Goal: Information Seeking & Learning: Learn about a topic

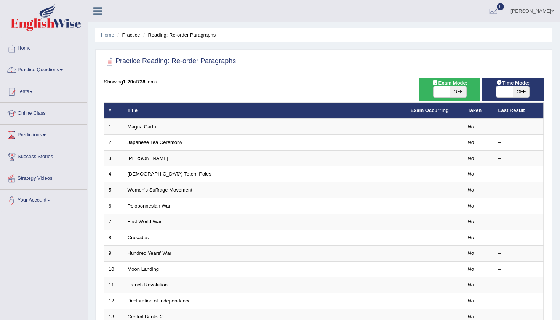
click at [460, 92] on span "OFF" at bounding box center [458, 92] width 16 height 11
checkbox input "true"
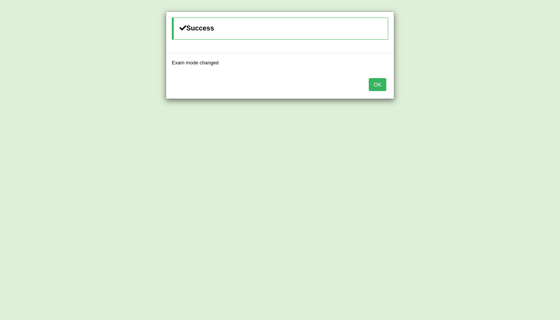
click at [379, 85] on button "OK" at bounding box center [378, 84] width 18 height 13
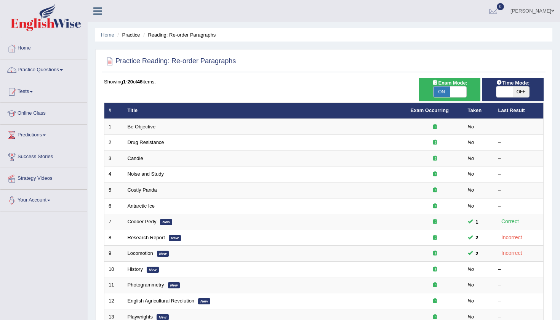
click at [525, 94] on span "OFF" at bounding box center [521, 92] width 16 height 11
checkbox input "true"
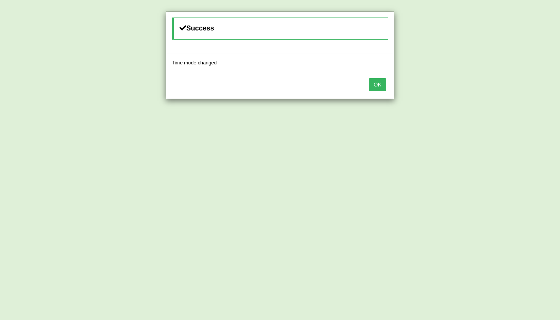
click at [380, 85] on button "OK" at bounding box center [378, 84] width 18 height 13
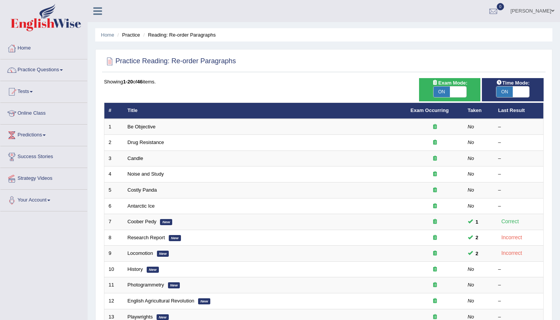
click at [364, 72] on div "Practice Reading: Re-order Paragraphs" at bounding box center [324, 62] width 444 height 19
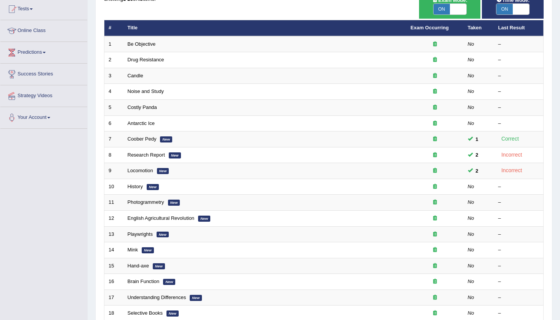
scroll to position [83, 0]
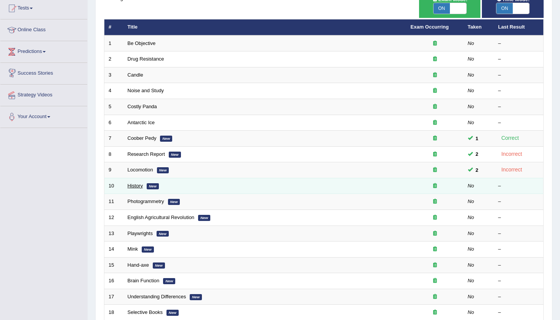
click at [133, 183] on link "History" at bounding box center [135, 186] width 15 height 6
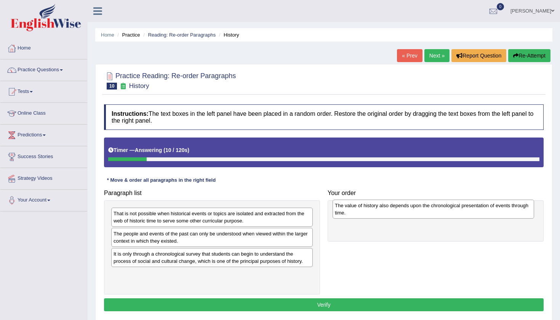
drag, startPoint x: 170, startPoint y: 280, endPoint x: 392, endPoint y: 212, distance: 231.8
click at [392, 212] on div "The value of history also depends upon the chronological presentation of events…" at bounding box center [434, 209] width 202 height 19
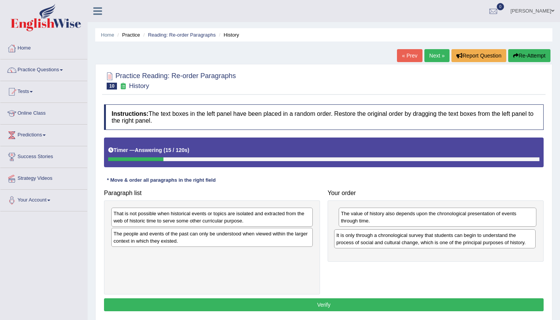
drag, startPoint x: 232, startPoint y: 258, endPoint x: 455, endPoint y: 239, distance: 223.9
click at [455, 239] on div "It is only through a chronological survey that students can begin to understand…" at bounding box center [435, 239] width 202 height 19
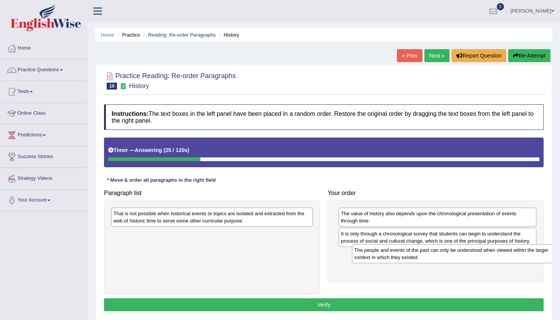
drag, startPoint x: 133, startPoint y: 238, endPoint x: 374, endPoint y: 255, distance: 241.5
click at [374, 255] on div "The people and events of the past can only be understood when viewed within the…" at bounding box center [453, 253] width 202 height 19
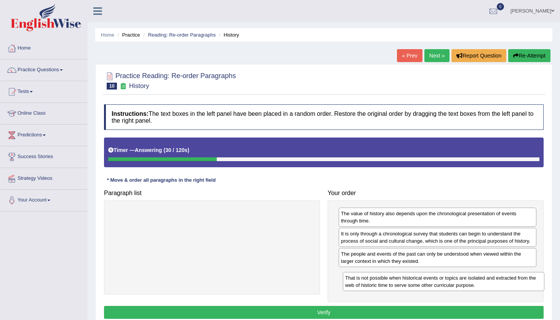
drag, startPoint x: 167, startPoint y: 218, endPoint x: 398, endPoint y: 283, distance: 240.7
click at [398, 283] on div "That is not possible when historical events or topics are isolated and extracte…" at bounding box center [444, 281] width 202 height 19
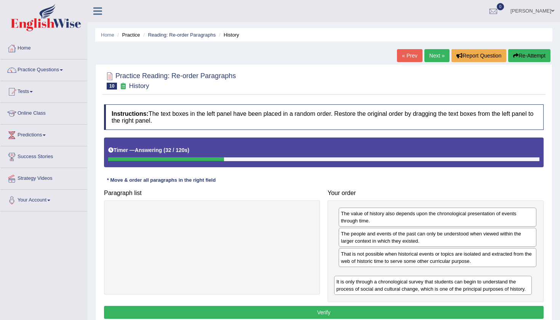
drag, startPoint x: 382, startPoint y: 233, endPoint x: 387, endPoint y: 276, distance: 44.1
click at [387, 276] on div "It is only through a chronological survey that students can begin to understand…" at bounding box center [433, 285] width 198 height 19
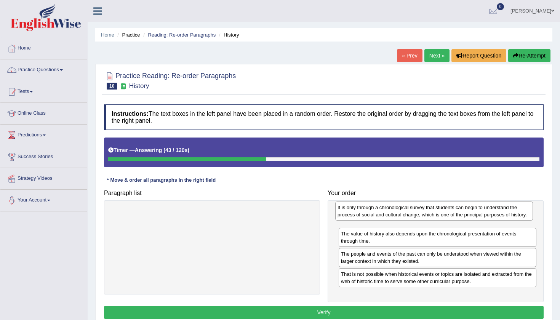
drag, startPoint x: 387, startPoint y: 276, endPoint x: 383, endPoint y: 210, distance: 66.4
click at [383, 210] on div "It is only through a chronological survey that students can begin to understand…" at bounding box center [435, 211] width 198 height 19
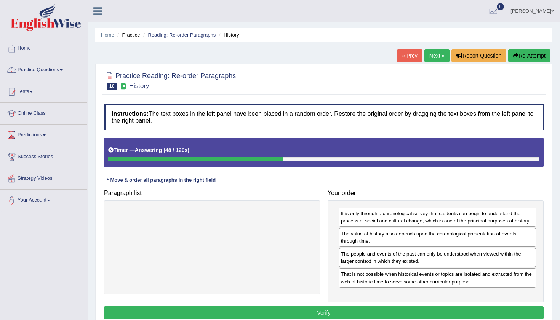
click at [550, 228] on div "Practice Reading: Re-order Paragraphs 10 History Instructions: The text boxes i…" at bounding box center [324, 197] width 458 height 266
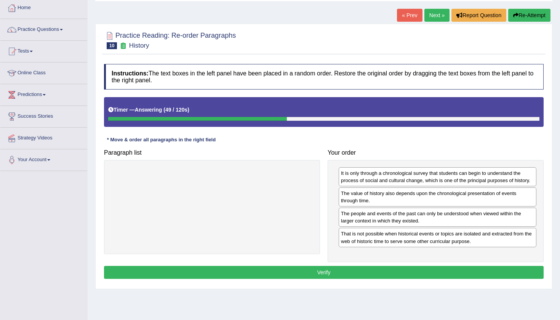
scroll to position [41, 0]
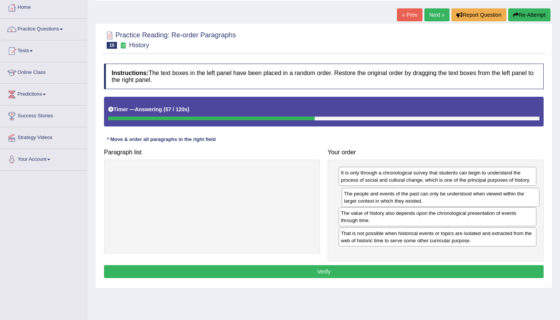
drag, startPoint x: 428, startPoint y: 222, endPoint x: 430, endPoint y: 202, distance: 19.9
click at [430, 202] on div "The people and events of the past can only be understood when viewed within the…" at bounding box center [441, 197] width 198 height 19
drag, startPoint x: 435, startPoint y: 239, endPoint x: 433, endPoint y: 217, distance: 22.3
click at [433, 217] on div "That is not possible when historical events or topics are isolated and extracte…" at bounding box center [435, 214] width 198 height 19
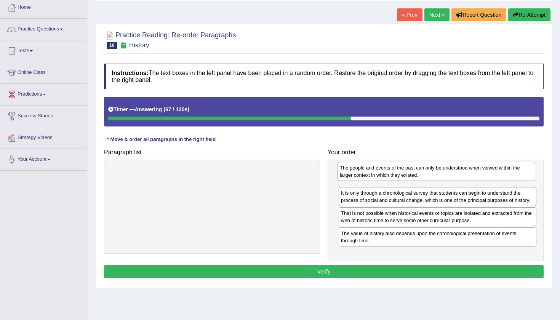
drag, startPoint x: 421, startPoint y: 194, endPoint x: 419, endPoint y: 169, distance: 24.8
click at [419, 169] on div "The people and events of the past can only be understood when viewed within the…" at bounding box center [437, 171] width 198 height 19
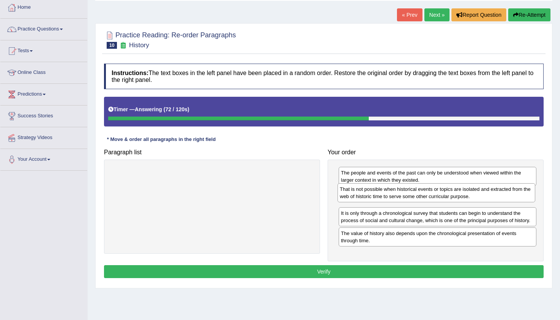
drag, startPoint x: 430, startPoint y: 222, endPoint x: 429, endPoint y: 199, distance: 23.7
click at [429, 199] on div "That is not possible when historical events or topics are isolated and extracte…" at bounding box center [437, 192] width 198 height 19
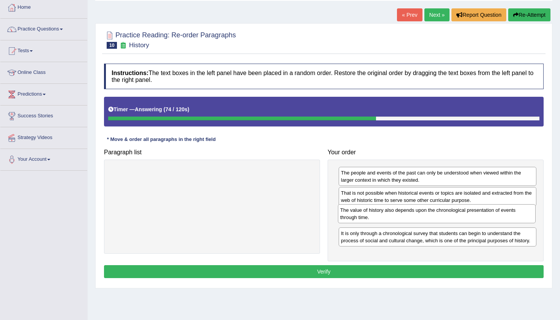
drag, startPoint x: 438, startPoint y: 243, endPoint x: 439, endPoint y: 222, distance: 20.6
click at [439, 222] on div "The value of history also depends upon the chronological presentation of events…" at bounding box center [437, 213] width 198 height 19
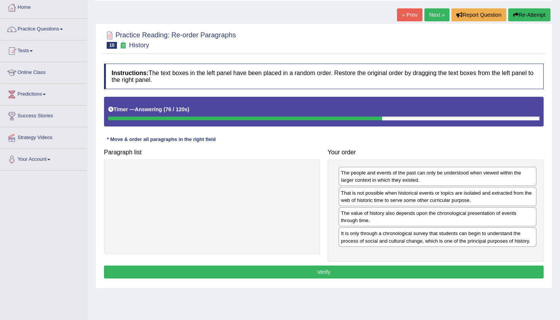
click at [332, 269] on button "Verify" at bounding box center [324, 272] width 440 height 13
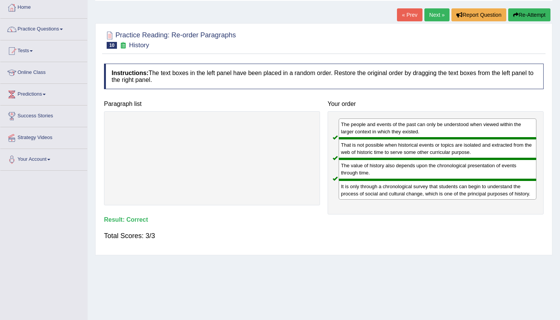
click at [431, 14] on link "Next »" at bounding box center [437, 14] width 25 height 13
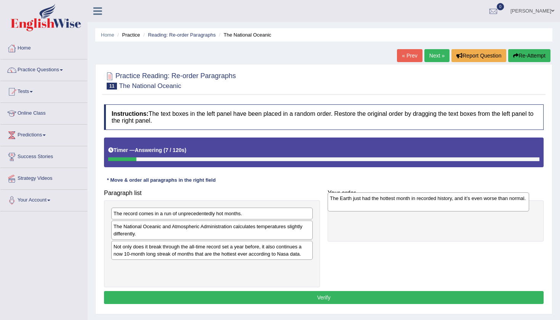
drag, startPoint x: 254, startPoint y: 231, endPoint x: 470, endPoint y: 204, distance: 218.3
click at [470, 204] on div "The Earth just had the hottest month in recorded history, and it’s even worse t…" at bounding box center [429, 202] width 202 height 19
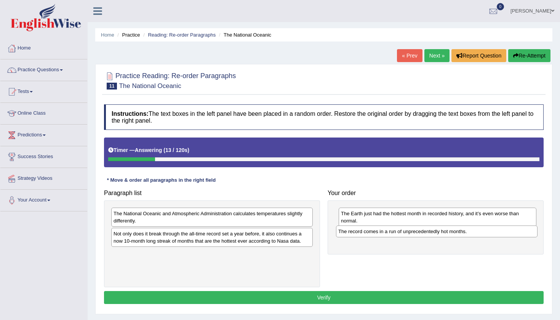
drag, startPoint x: 260, startPoint y: 212, endPoint x: 485, endPoint y: 230, distance: 226.0
click at [485, 230] on div "The record comes in a run of unprecedentedly hot months." at bounding box center [437, 232] width 202 height 12
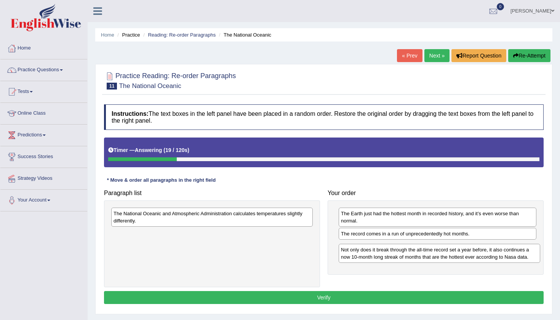
drag, startPoint x: 202, startPoint y: 241, endPoint x: 430, endPoint y: 257, distance: 228.2
click at [430, 257] on div "Not only does it break through the all-time record set a year before, it also c…" at bounding box center [440, 253] width 202 height 19
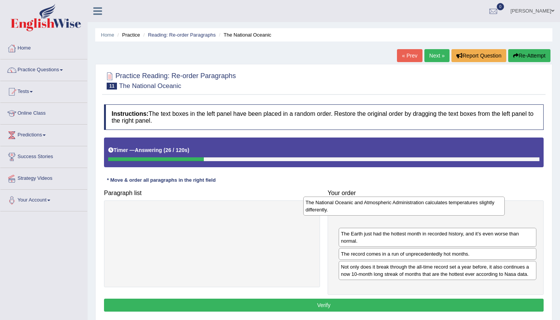
drag, startPoint x: 248, startPoint y: 219, endPoint x: 440, endPoint y: 209, distance: 192.5
click at [440, 209] on div "The National Oceanic and Atmospheric Administration calculates temperatures sli…" at bounding box center [404, 206] width 202 height 19
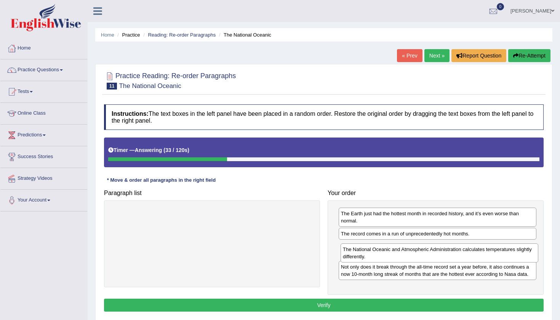
drag, startPoint x: 440, startPoint y: 209, endPoint x: 442, endPoint y: 245, distance: 36.3
click at [442, 245] on div "The National Oceanic and Atmospheric Administration calculates temperatures sli…" at bounding box center [440, 253] width 198 height 19
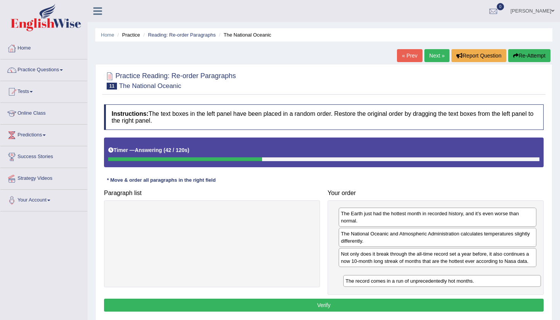
drag, startPoint x: 439, startPoint y: 236, endPoint x: 442, endPoint y: 277, distance: 41.3
click at [442, 277] on div "The record comes in a run of unprecedentedly hot months." at bounding box center [443, 281] width 198 height 12
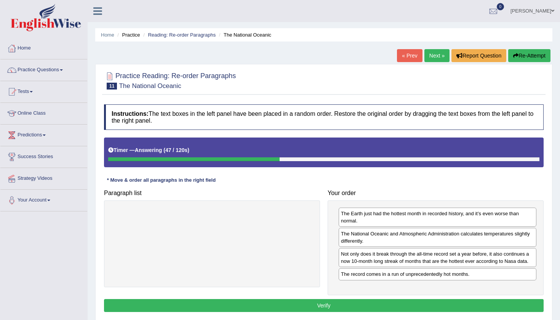
click at [333, 305] on button "Verify" at bounding box center [324, 305] width 440 height 13
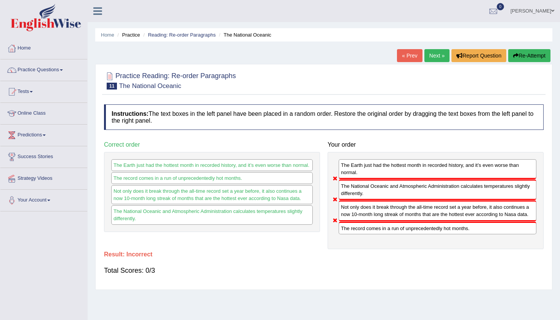
click at [536, 57] on button "Re-Attempt" at bounding box center [530, 55] width 42 height 13
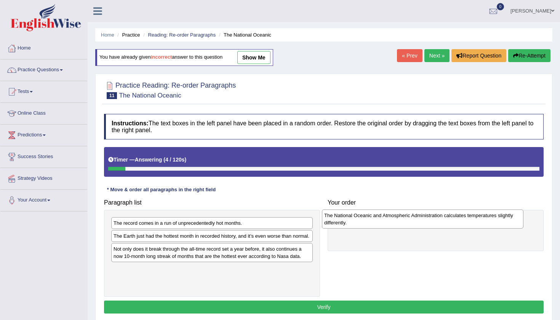
drag, startPoint x: 280, startPoint y: 260, endPoint x: 492, endPoint y: 219, distance: 215.4
click at [492, 219] on div "The National Oceanic and Atmospheric Administration calculates temperatures sli…" at bounding box center [423, 219] width 202 height 19
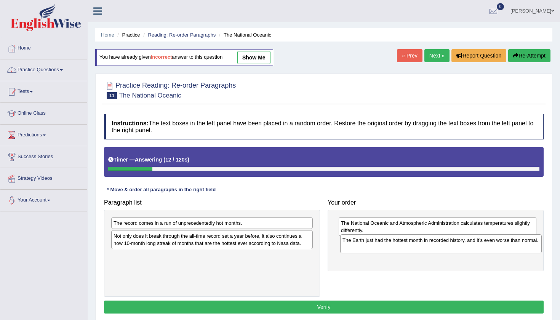
drag, startPoint x: 223, startPoint y: 239, endPoint x: 452, endPoint y: 244, distance: 229.2
click at [452, 244] on div "The Earth just had the hottest month in recorded history, and it’s even worse t…" at bounding box center [441, 243] width 202 height 19
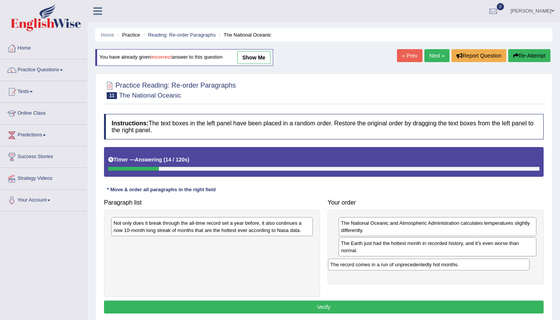
drag, startPoint x: 228, startPoint y: 222, endPoint x: 454, endPoint y: 264, distance: 229.9
click at [454, 264] on div "The record comes in a run of unprecedentedly hot months." at bounding box center [429, 265] width 202 height 12
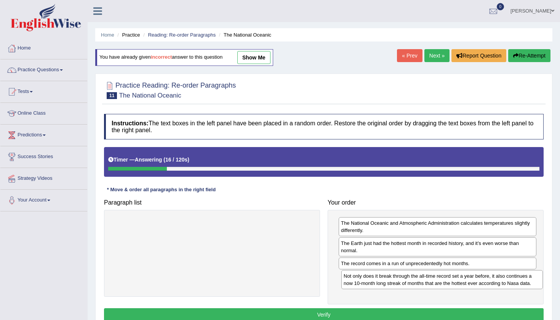
drag, startPoint x: 222, startPoint y: 226, endPoint x: 454, endPoint y: 279, distance: 237.4
click at [453, 279] on div "Not only does it break through the all-time record set a year before, it also c…" at bounding box center [443, 279] width 202 height 19
click at [551, 234] on div "Practice Reading: Re-order Paragraphs 11 The National Oceanic Instructions: The…" at bounding box center [324, 203] width 458 height 258
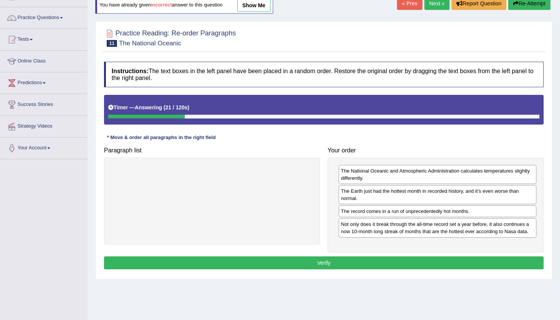
scroll to position [53, 0]
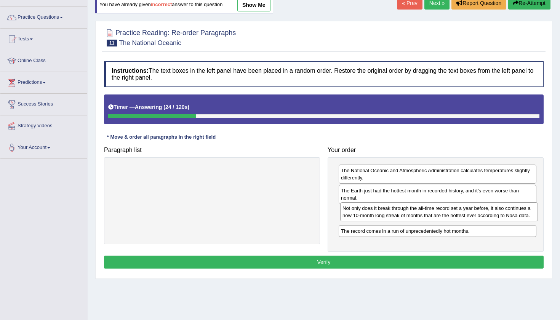
drag, startPoint x: 466, startPoint y: 230, endPoint x: 468, endPoint y: 214, distance: 16.5
click at [468, 214] on div "Not only does it break through the all-time record set a year before, it also c…" at bounding box center [439, 211] width 198 height 19
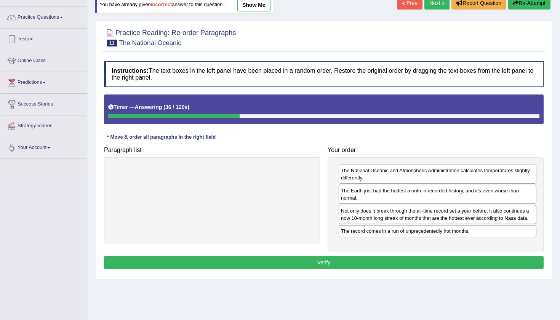
click at [351, 266] on button "Verify" at bounding box center [324, 262] width 440 height 13
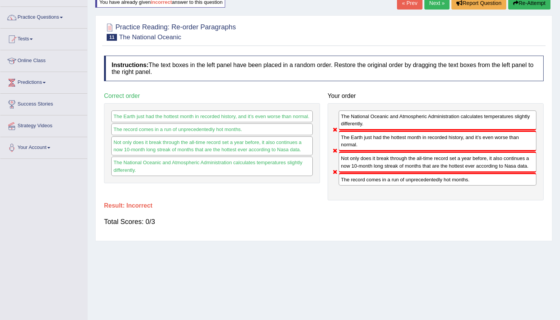
click at [523, 6] on button "Re-Attempt" at bounding box center [530, 3] width 42 height 13
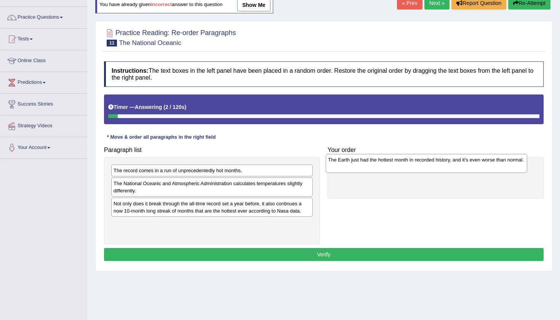
drag, startPoint x: 233, startPoint y: 192, endPoint x: 448, endPoint y: 169, distance: 215.9
click at [448, 169] on div "The Earth just had the hottest month in recorded history, and it’s even worse t…" at bounding box center [427, 163] width 202 height 19
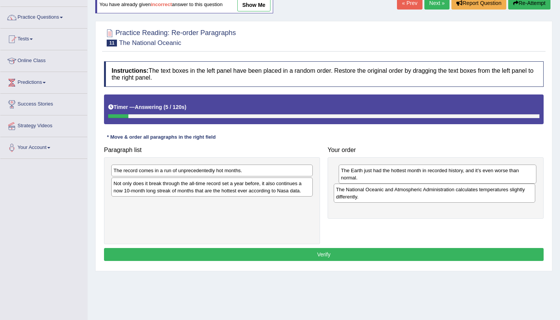
drag, startPoint x: 224, startPoint y: 186, endPoint x: 446, endPoint y: 193, distance: 222.8
click at [446, 193] on div "The National Oceanic and Atmospheric Administration calculates temperatures sli…" at bounding box center [435, 193] width 202 height 19
click at [446, 193] on div "The National Oceanic and Atmospheric Administration calculates temperatures sli…" at bounding box center [438, 194] width 198 height 19
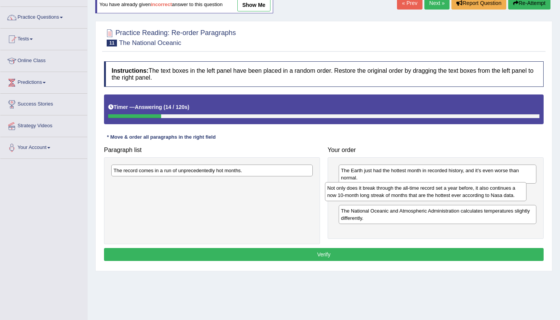
drag, startPoint x: 235, startPoint y: 191, endPoint x: 452, endPoint y: 196, distance: 216.6
click at [450, 196] on div "Not only does it break through the all-time record set a year before, it also c…" at bounding box center [426, 191] width 202 height 19
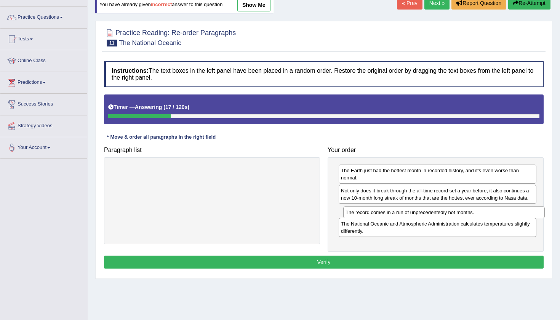
drag, startPoint x: 207, startPoint y: 169, endPoint x: 440, endPoint y: 211, distance: 236.0
click at [440, 211] on div "The record comes in a run of unprecedentedly hot months." at bounding box center [445, 213] width 202 height 12
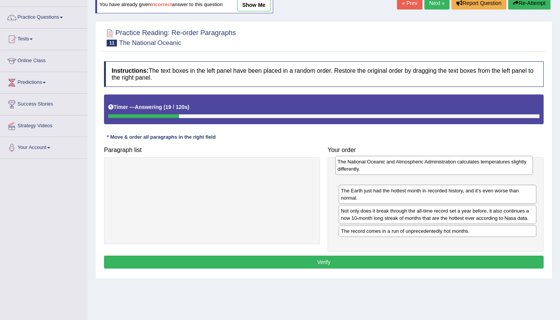
drag, startPoint x: 439, startPoint y: 234, endPoint x: 435, endPoint y: 172, distance: 61.9
click at [435, 172] on div "The National Oceanic and Atmospheric Administration calculates temperatures sli…" at bounding box center [435, 165] width 198 height 19
drag, startPoint x: 435, startPoint y: 172, endPoint x: 435, endPoint y: 167, distance: 5.7
click at [435, 167] on div "The National Oceanic and Atmospheric Administration calculates temperatures sli…" at bounding box center [438, 166] width 198 height 19
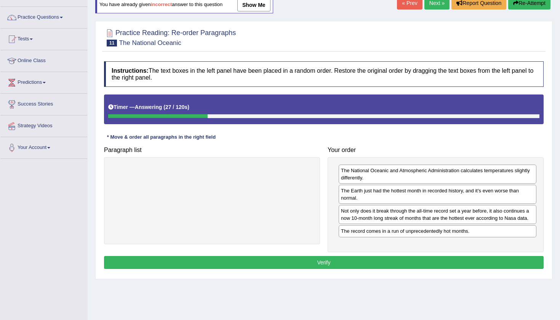
click at [320, 260] on button "Verify" at bounding box center [324, 262] width 440 height 13
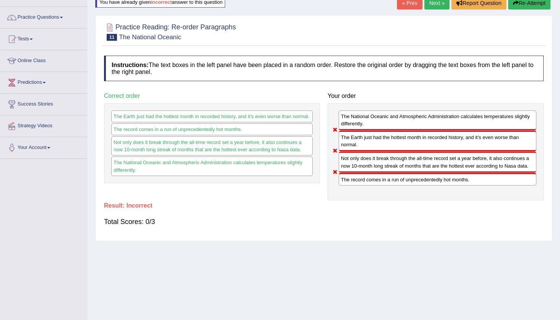
click at [530, 3] on button "Re-Attempt" at bounding box center [530, 3] width 42 height 13
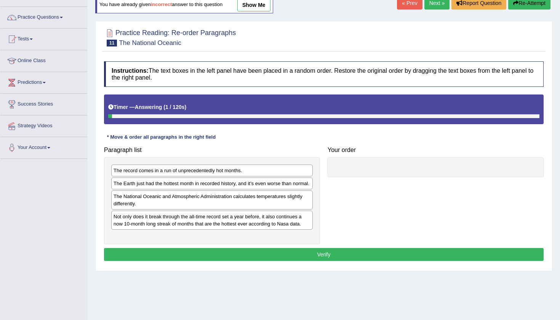
scroll to position [80, 0]
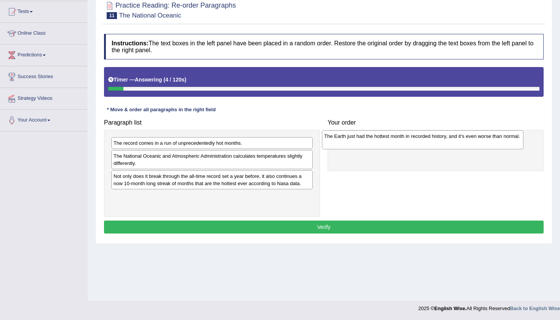
drag, startPoint x: 255, startPoint y: 161, endPoint x: 466, endPoint y: 141, distance: 211.7
click at [466, 141] on div "The Earth just had the hottest month in recorded history, and it’s even worse t…" at bounding box center [423, 139] width 202 height 19
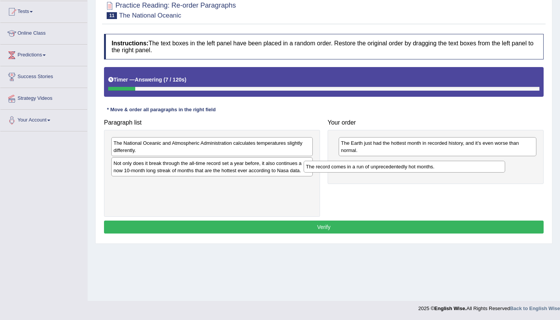
drag, startPoint x: 277, startPoint y: 142, endPoint x: 479, endPoint y: 163, distance: 203.6
click at [479, 163] on div "The record comes in a run of unprecedentedly hot months." at bounding box center [405, 167] width 202 height 12
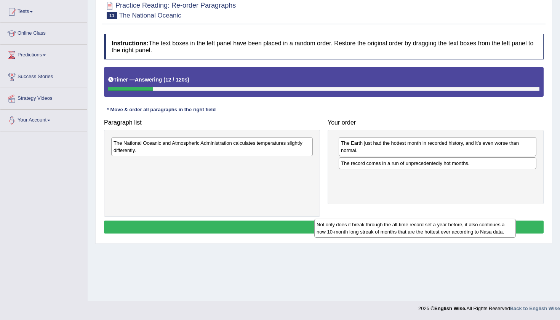
drag, startPoint x: 243, startPoint y: 169, endPoint x: 446, endPoint y: 231, distance: 212.4
click at [446, 231] on div "Not only does it break through the all-time record set a year before, it also c…" at bounding box center [416, 228] width 202 height 19
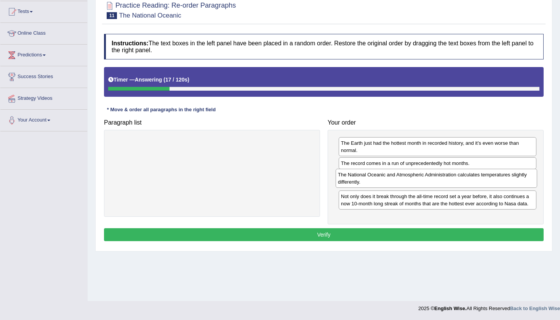
drag, startPoint x: 265, startPoint y: 145, endPoint x: 489, endPoint y: 177, distance: 226.8
click at [489, 177] on div "The National Oceanic and Atmospheric Administration calculates temperatures sli…" at bounding box center [437, 178] width 202 height 19
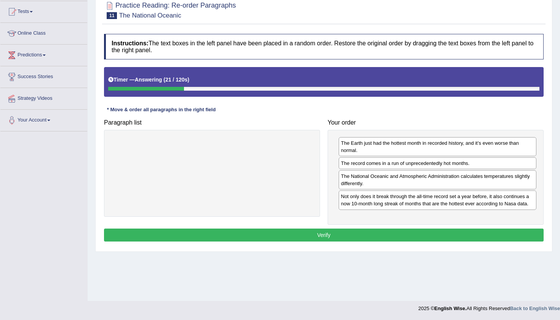
click at [337, 230] on button "Verify" at bounding box center [324, 235] width 440 height 13
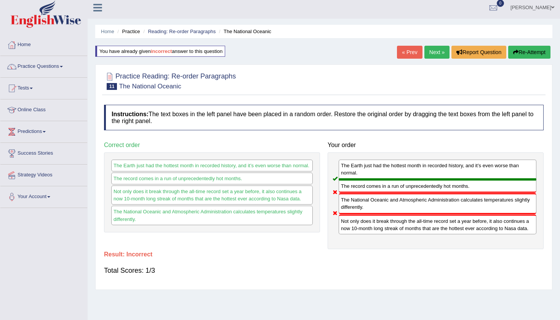
scroll to position [0, 0]
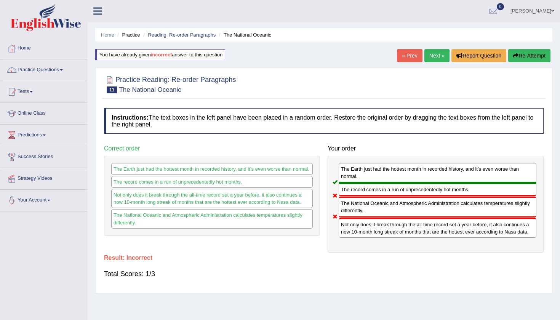
click at [527, 56] on button "Re-Attempt" at bounding box center [530, 55] width 42 height 13
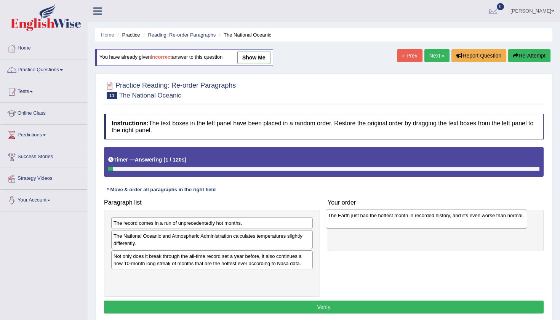
drag, startPoint x: 188, startPoint y: 238, endPoint x: 410, endPoint y: 214, distance: 224.0
click at [410, 215] on div "The Earth just had the hottest month in recorded history, and it’s even worse t…" at bounding box center [427, 219] width 202 height 19
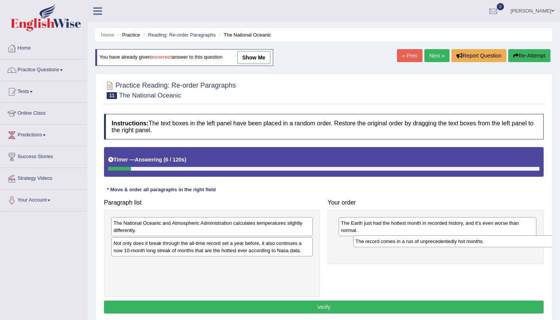
drag, startPoint x: 241, startPoint y: 220, endPoint x: 483, endPoint y: 239, distance: 242.8
click at [483, 239] on div "The record comes in a run of unprecedentedly hot months." at bounding box center [454, 242] width 202 height 12
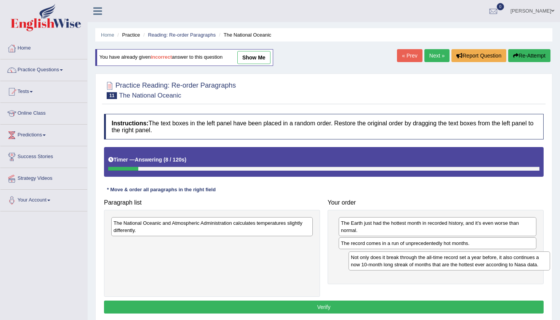
drag, startPoint x: 224, startPoint y: 252, endPoint x: 461, endPoint y: 264, distance: 237.1
click at [461, 265] on div "Not only does it break through the all-time record set a year before, it also c…" at bounding box center [450, 261] width 202 height 19
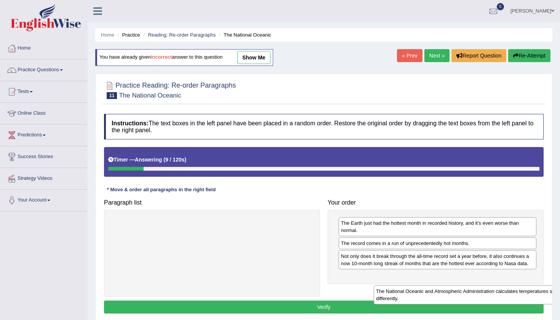
drag, startPoint x: 197, startPoint y: 228, endPoint x: 441, endPoint y: 278, distance: 249.4
click at [446, 286] on div "The National Oceanic and Atmospheric Administration calculates temperatures sli…" at bounding box center [475, 295] width 202 height 19
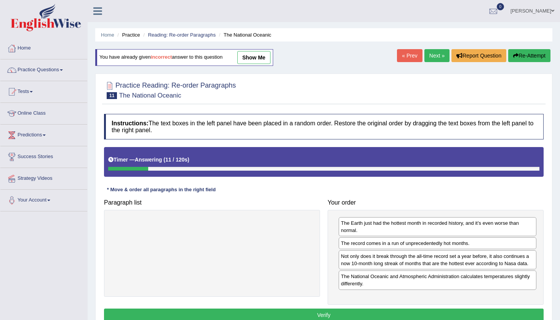
click at [341, 310] on button "Verify" at bounding box center [324, 315] width 440 height 13
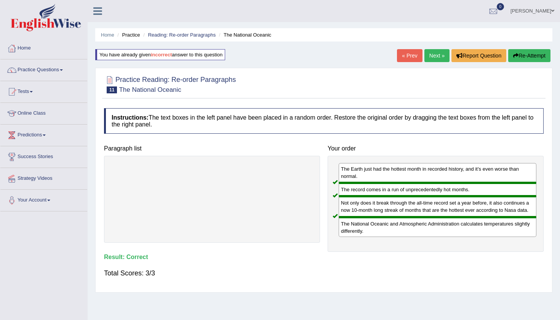
click at [434, 55] on link "Next »" at bounding box center [437, 55] width 25 height 13
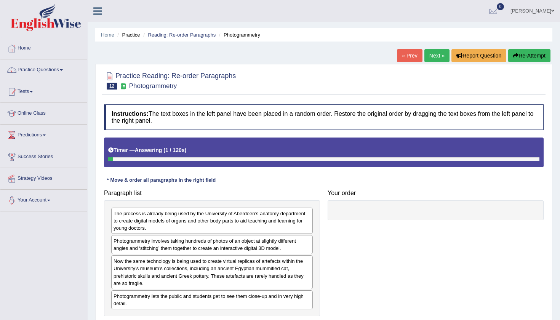
click at [372, 176] on div "Instructions: The text boxes in the left panel have been placed in a random ord…" at bounding box center [324, 220] width 444 height 239
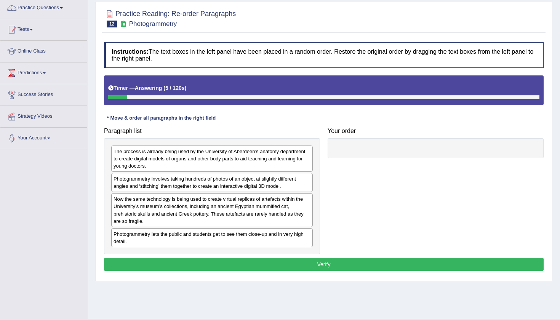
scroll to position [69, 0]
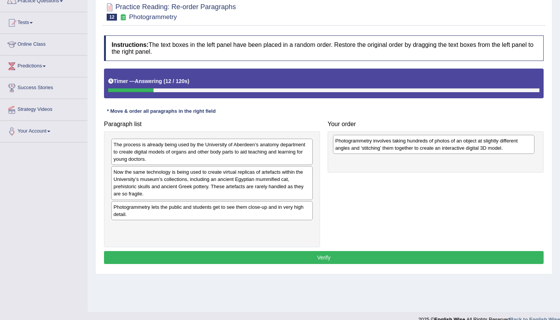
drag, startPoint x: 175, startPoint y: 174, endPoint x: 395, endPoint y: 139, distance: 223.5
click at [395, 139] on div "Photogrammetry involves taking hundreds of photos of an object at slightly diff…" at bounding box center [434, 144] width 202 height 19
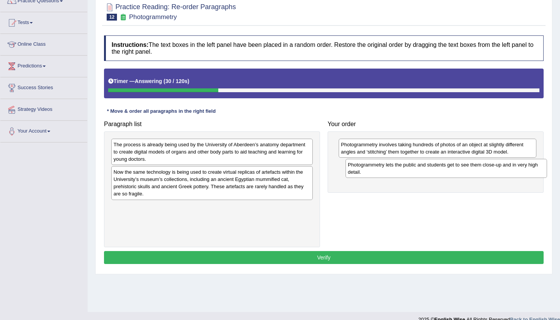
drag, startPoint x: 201, startPoint y: 207, endPoint x: 435, endPoint y: 165, distance: 238.1
click at [435, 165] on div "Photogrammetry lets the public and students get to see them close-up and in ver…" at bounding box center [447, 168] width 202 height 19
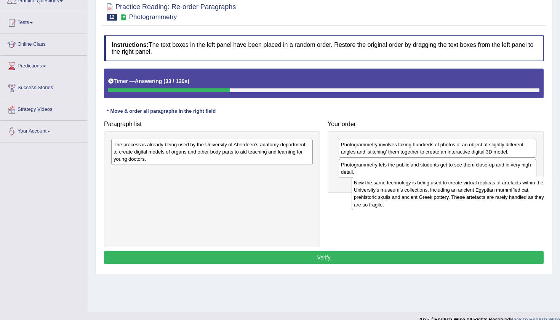
drag, startPoint x: 208, startPoint y: 188, endPoint x: 449, endPoint y: 199, distance: 240.8
click at [449, 199] on div "Now the same technology is being used to create virtual replicas of artefacts w…" at bounding box center [453, 194] width 202 height 34
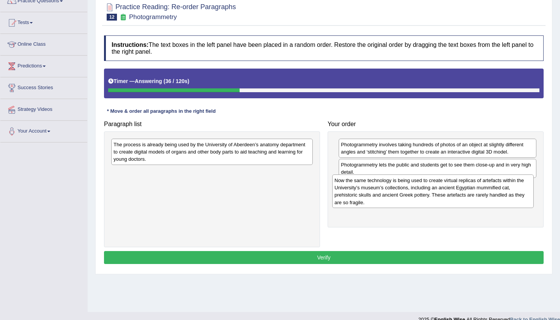
drag, startPoint x: 180, startPoint y: 185, endPoint x: 401, endPoint y: 194, distance: 221.7
click at [401, 194] on div "Now the same technology is being used to create virtual replicas of artefacts w…" at bounding box center [433, 192] width 202 height 34
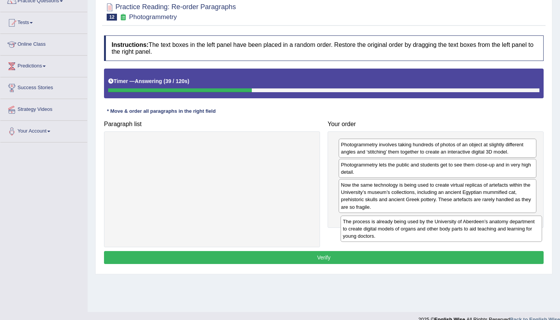
drag, startPoint x: 159, startPoint y: 149, endPoint x: 389, endPoint y: 226, distance: 242.2
click at [389, 226] on div "The process is already being used by the University of Aberdeen’s anatomy depar…" at bounding box center [442, 229] width 202 height 26
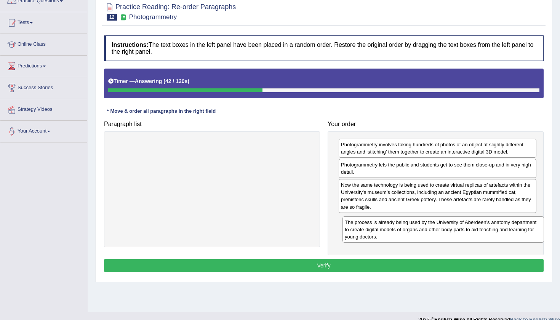
drag, startPoint x: 240, startPoint y: 153, endPoint x: 472, endPoint y: 231, distance: 244.5
click at [472, 231] on div "The process is already being used by the University of Aberdeen’s anatomy depar…" at bounding box center [444, 230] width 202 height 26
click at [472, 299] on div "Home Practice Reading: Re-order Paragraphs Photogrammetry « Prev Next » Report …" at bounding box center [324, 121] width 473 height 381
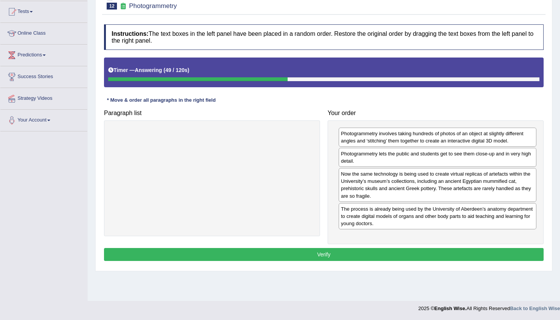
scroll to position [80, 0]
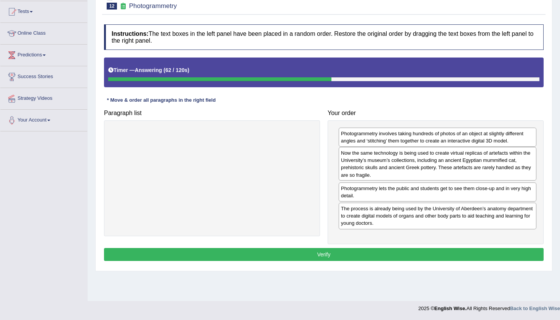
drag, startPoint x: 415, startPoint y: 193, endPoint x: 415, endPoint y: 172, distance: 20.6
click at [415, 172] on div "Now the same technology is being used to create virtual replicas of artefacts w…" at bounding box center [438, 164] width 198 height 34
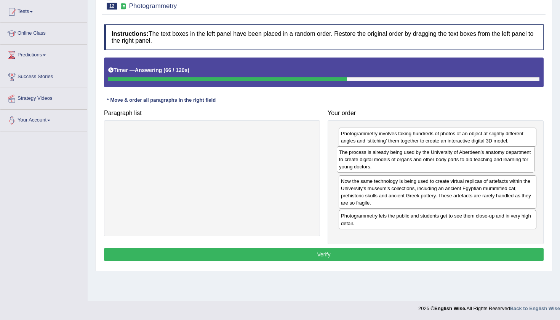
drag, startPoint x: 434, startPoint y: 225, endPoint x: 438, endPoint y: 169, distance: 55.8
click at [438, 169] on div "The process is already being used by the University of Aberdeen’s anatomy depar…" at bounding box center [436, 159] width 198 height 26
click at [327, 254] on button "Verify" at bounding box center [324, 254] width 440 height 13
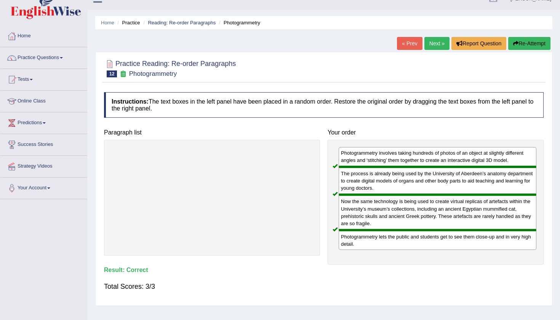
scroll to position [4, 0]
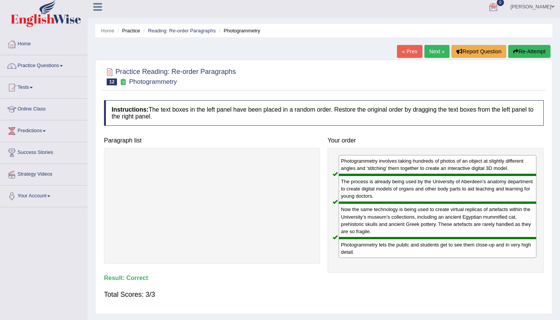
click at [429, 48] on link "Next »" at bounding box center [437, 51] width 25 height 13
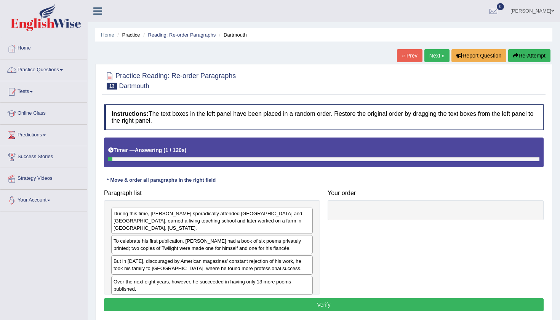
click at [306, 83] on div at bounding box center [324, 80] width 440 height 23
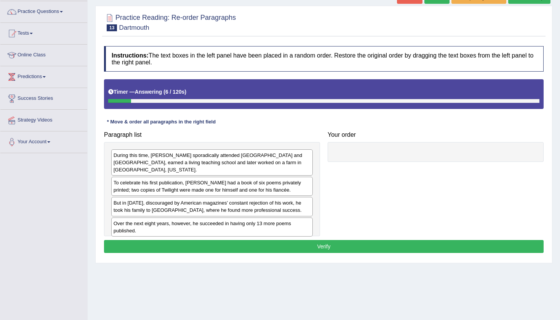
scroll to position [58, 0]
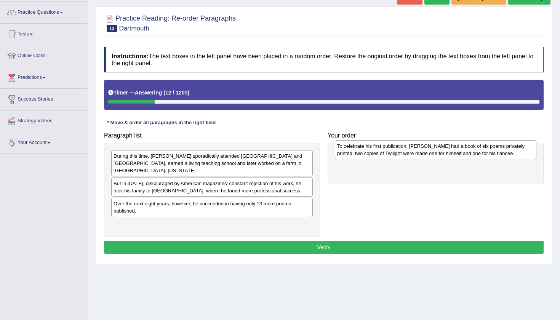
drag, startPoint x: 191, startPoint y: 178, endPoint x: 415, endPoint y: 148, distance: 225.8
click at [415, 148] on div "To celebrate his first publication, Frost had a book of six poems privately pri…" at bounding box center [436, 149] width 202 height 19
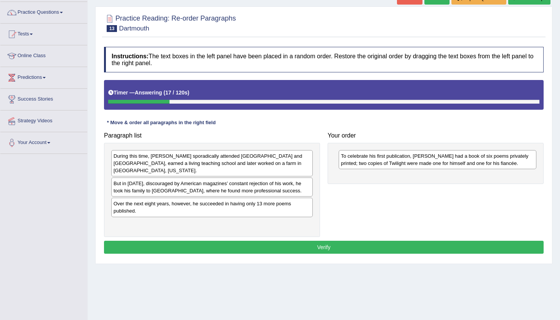
drag, startPoint x: 215, startPoint y: 210, endPoint x: 272, endPoint y: 196, distance: 59.1
click at [376, 196] on div "Paragraph list During this time, Frost sporadically attended Dartmouth and Harv…" at bounding box center [324, 182] width 448 height 109
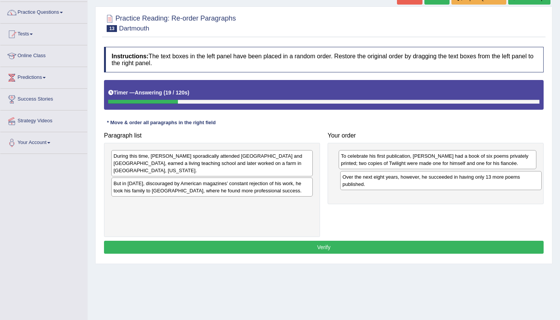
drag, startPoint x: 233, startPoint y: 205, endPoint x: 462, endPoint y: 186, distance: 229.9
click at [462, 186] on div "Over the next eight years, however, he succeeded in having only 13 more poems p…" at bounding box center [441, 180] width 202 height 19
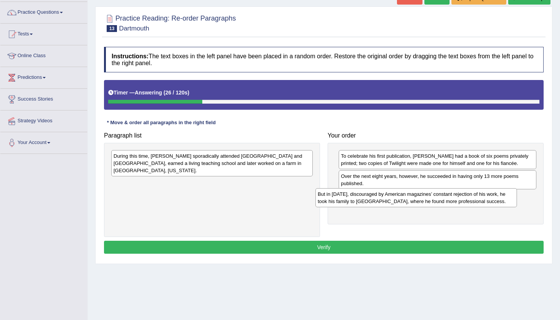
drag, startPoint x: 209, startPoint y: 183, endPoint x: 417, endPoint y: 201, distance: 209.4
click at [417, 201] on div "But in 1912, discouraged by American magazines’ constant rejection of his work,…" at bounding box center [417, 197] width 202 height 19
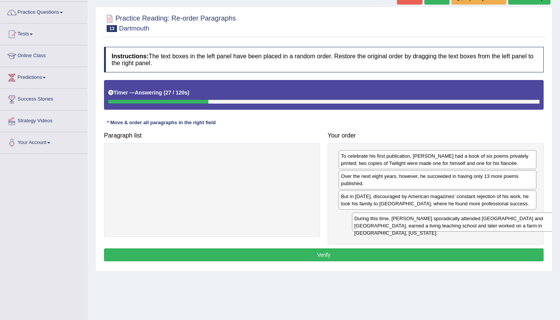
drag, startPoint x: 184, startPoint y: 161, endPoint x: 425, endPoint y: 224, distance: 249.0
click at [425, 224] on div "During this time, Frost sporadically attended Dartmouth and Harvard, earned a l…" at bounding box center [453, 222] width 202 height 19
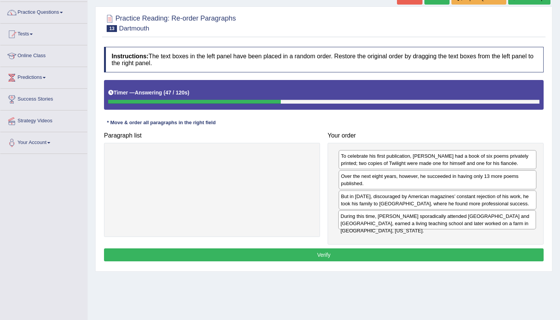
click at [425, 228] on div "During this time, Frost sporadically attended Dartmouth and Harvard, earned a l…" at bounding box center [438, 219] width 198 height 19
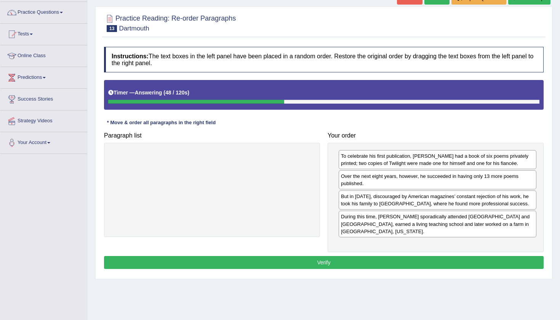
drag, startPoint x: 425, startPoint y: 228, endPoint x: 421, endPoint y: 196, distance: 32.2
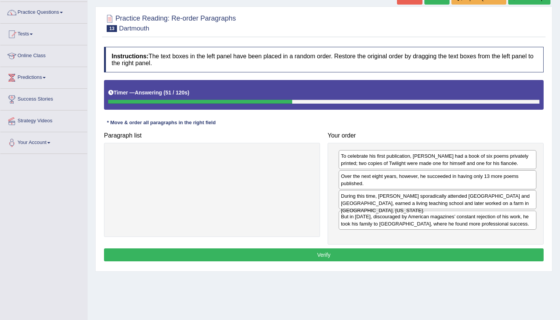
drag, startPoint x: 393, startPoint y: 218, endPoint x: 395, endPoint y: 197, distance: 21.4
click at [395, 197] on div "During this time, Frost sporadically attended Dartmouth and Harvard, earned a l…" at bounding box center [438, 199] width 198 height 19
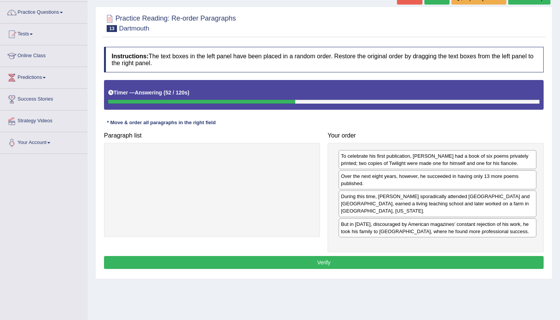
click at [325, 256] on button "Verify" at bounding box center [324, 262] width 440 height 13
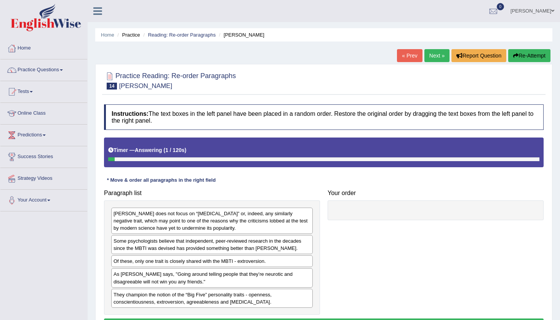
click at [363, 51] on div "Home Practice Reading: Re-order Paragraphs [PERSON_NAME] « Prev Next » Report Q…" at bounding box center [324, 190] width 473 height 381
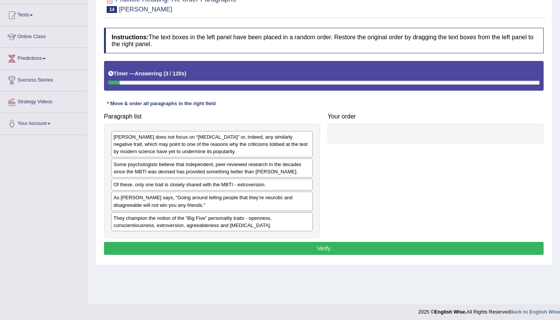
scroll to position [80, 0]
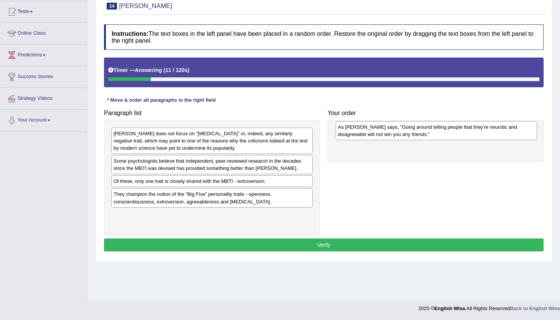
drag, startPoint x: 177, startPoint y: 196, endPoint x: 402, endPoint y: 129, distance: 234.3
click at [402, 129] on div "As [PERSON_NAME] says, "Going around telling people that they’re neurotic and d…" at bounding box center [437, 130] width 202 height 19
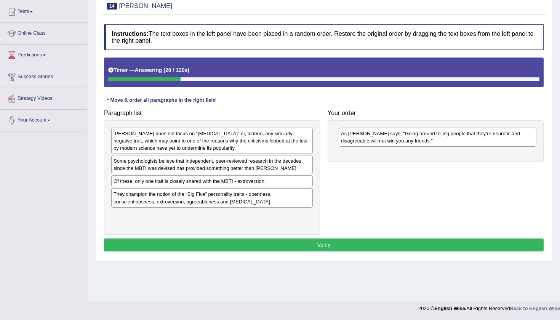
click at [228, 162] on div "Some psychologists believe that independent, peer-reviewed research in the deca…" at bounding box center [212, 164] width 202 height 19
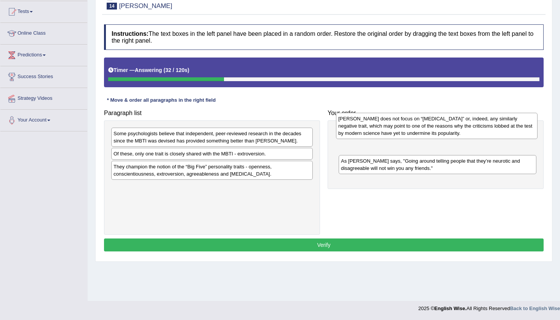
drag, startPoint x: 202, startPoint y: 137, endPoint x: 427, endPoint y: 122, distance: 225.5
click at [427, 122] on div "[PERSON_NAME] does not focus on “[MEDICAL_DATA]” or, indeed, any similarly nega…" at bounding box center [437, 126] width 202 height 26
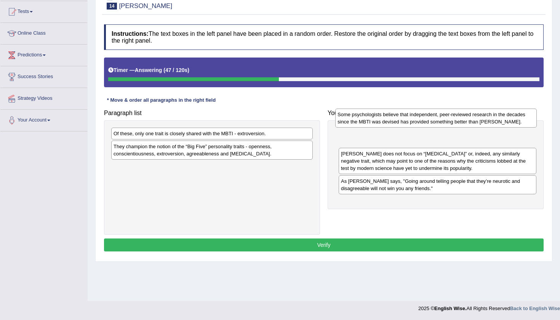
drag, startPoint x: 206, startPoint y: 141, endPoint x: 430, endPoint y: 122, distance: 225.0
click at [430, 122] on div "Some psychologists believe that independent, peer-reviewed research in the deca…" at bounding box center [437, 118] width 202 height 19
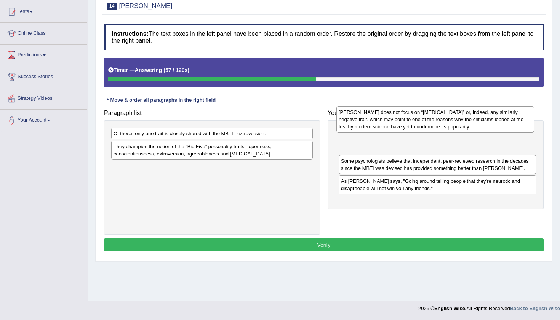
drag, startPoint x: 359, startPoint y: 167, endPoint x: 357, endPoint y: 126, distance: 40.8
click at [357, 126] on div "[PERSON_NAME] does not focus on “[MEDICAL_DATA]” or, indeed, any similarly nega…" at bounding box center [436, 119] width 198 height 26
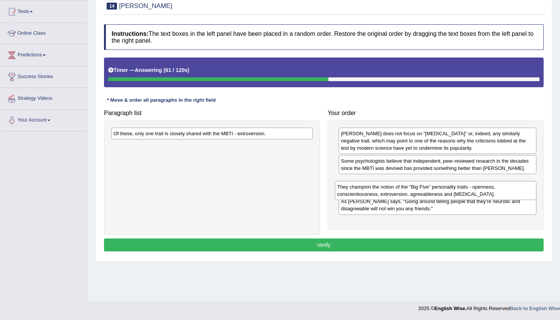
drag, startPoint x: 220, startPoint y: 150, endPoint x: 444, endPoint y: 191, distance: 227.5
click at [444, 191] on div "They champion the notion of the “Big Five” personality traits - openness, consc…" at bounding box center [436, 190] width 202 height 19
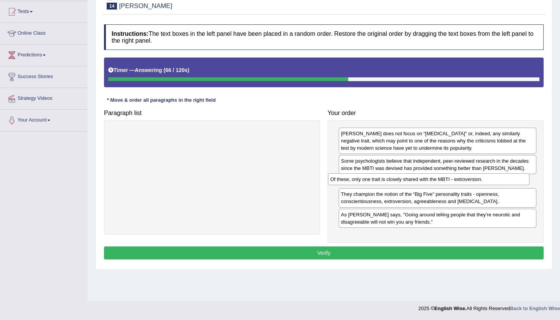
drag, startPoint x: 237, startPoint y: 133, endPoint x: 458, endPoint y: 179, distance: 225.1
click at [458, 179] on div "Of these, only one trait is closely shared with the MBTI - extroversion." at bounding box center [429, 179] width 202 height 12
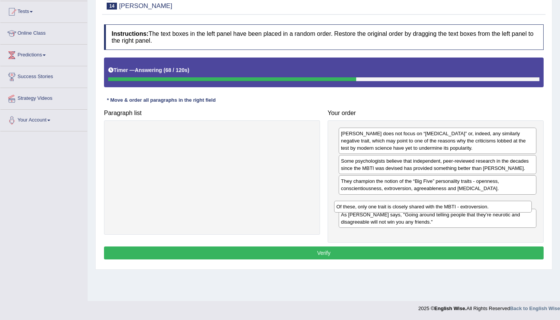
drag, startPoint x: 458, startPoint y: 178, endPoint x: 458, endPoint y: 197, distance: 19.1
click at [458, 201] on div "Of these, only one trait is closely shared with the MBTI - extroversion." at bounding box center [433, 207] width 198 height 12
click at [436, 243] on div "Instructions: The text boxes in the left panel have been placed in a random ord…" at bounding box center [324, 143] width 444 height 245
click at [436, 249] on button "Verify" at bounding box center [324, 253] width 440 height 13
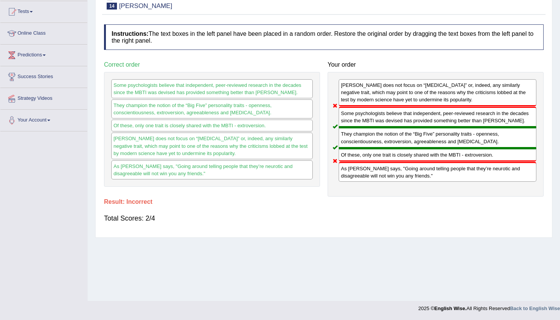
click at [413, 62] on h4 "Your order" at bounding box center [436, 64] width 216 height 7
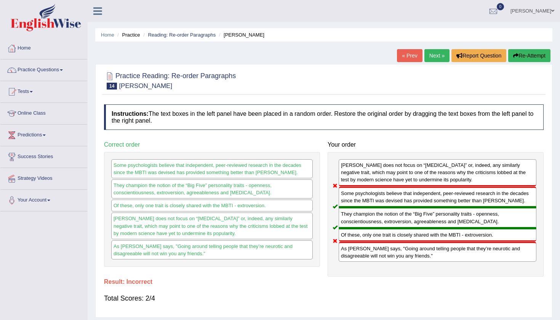
scroll to position [0, 0]
click at [531, 55] on button "Re-Attempt" at bounding box center [530, 55] width 42 height 13
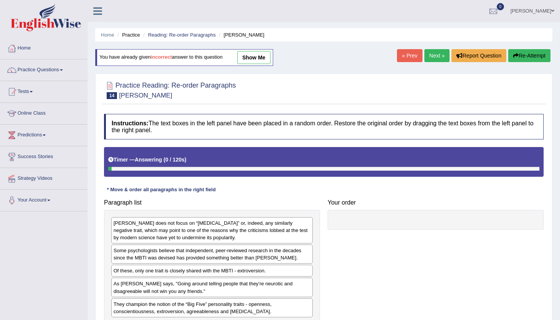
click at [355, 86] on div at bounding box center [324, 89] width 440 height 23
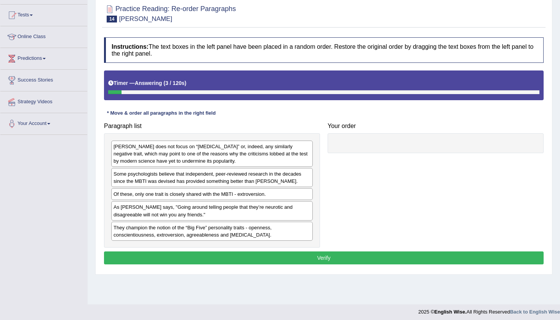
scroll to position [75, 0]
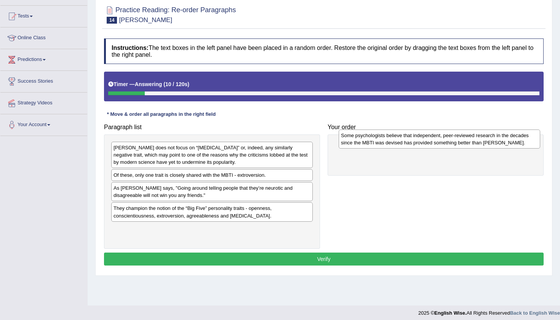
drag, startPoint x: 223, startPoint y: 179, endPoint x: 445, endPoint y: 140, distance: 224.8
click at [445, 140] on div "Some psychologists believe that independent, peer-reviewed research in the deca…" at bounding box center [440, 139] width 202 height 19
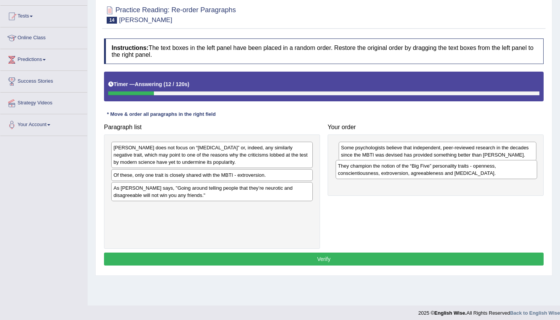
drag, startPoint x: 211, startPoint y: 215, endPoint x: 435, endPoint y: 173, distance: 228.5
click at [435, 173] on div "They champion the notion of the “Big Five” personality traits - openness, consc…" at bounding box center [437, 169] width 202 height 19
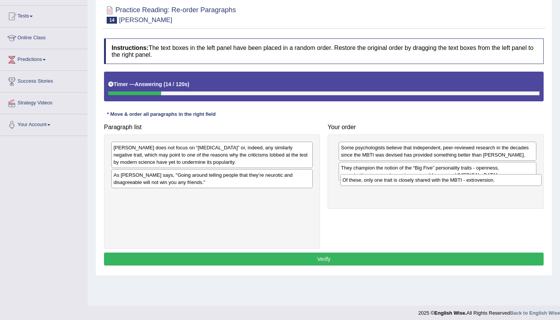
drag, startPoint x: 231, startPoint y: 173, endPoint x: 462, endPoint y: 178, distance: 231.9
click at [462, 178] on div "Of these, only one trait is closely shared with the MBTI - extroversion." at bounding box center [441, 180] width 202 height 12
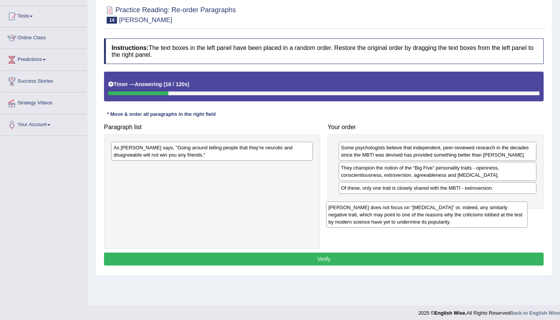
drag, startPoint x: 245, startPoint y: 152, endPoint x: 460, endPoint y: 211, distance: 223.1
click at [460, 211] on div "[PERSON_NAME] does not focus on “[MEDICAL_DATA]” or, indeed, any similarly nega…" at bounding box center [427, 215] width 202 height 26
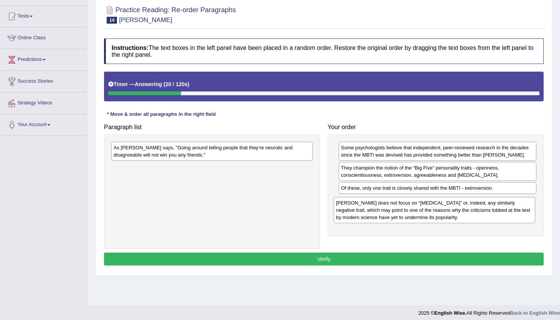
drag, startPoint x: 233, startPoint y: 177, endPoint x: 456, endPoint y: 212, distance: 225.5
click at [456, 212] on div "[PERSON_NAME] does not focus on “[MEDICAL_DATA]” or, indeed, any similarly nega…" at bounding box center [435, 210] width 202 height 26
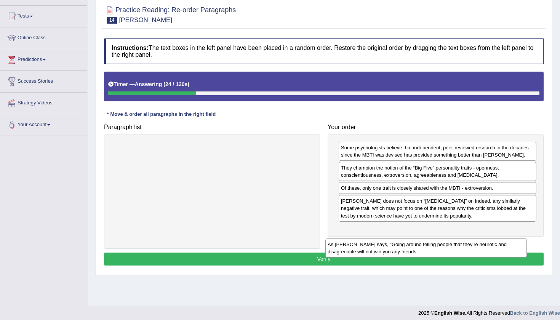
drag, startPoint x: 231, startPoint y: 153, endPoint x: 460, endPoint y: 243, distance: 246.3
click at [460, 244] on div "As Adam Grant says, "Going around telling people that they’re neurotic and disa…" at bounding box center [427, 248] width 202 height 19
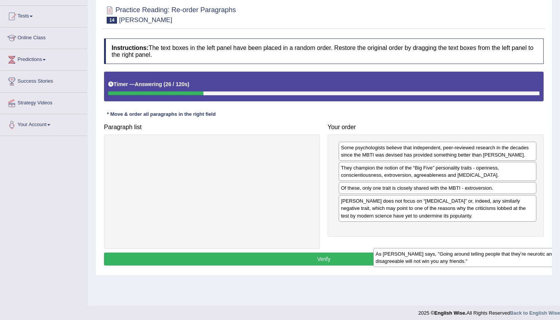
drag, startPoint x: 276, startPoint y: 153, endPoint x: 526, endPoint y: 237, distance: 263.6
click at [526, 248] on div "As Adam Grant says, "Going around telling people that they’re neurotic and disa…" at bounding box center [475, 257] width 202 height 19
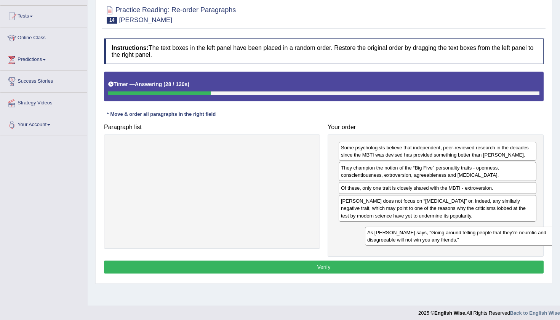
drag, startPoint x: 230, startPoint y: 152, endPoint x: 475, endPoint y: 237, distance: 259.1
click at [475, 237] on div "As Adam Grant says, "Going around telling people that they’re neurotic and disa…" at bounding box center [466, 236] width 202 height 19
click at [332, 270] on button "Verify" at bounding box center [324, 267] width 440 height 13
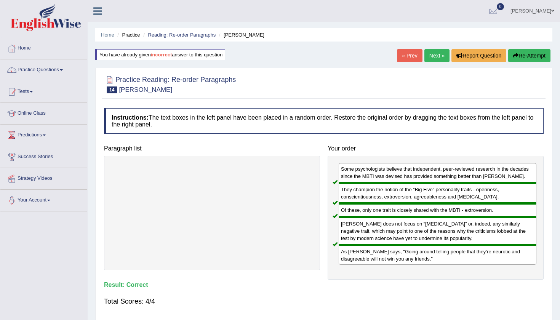
scroll to position [0, 0]
click at [438, 55] on link "Next »" at bounding box center [437, 55] width 25 height 13
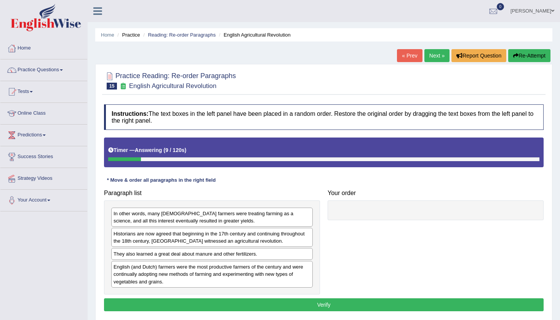
click at [295, 47] on div "Home Practice Reading: Re-order Paragraphs English Agricultural Revolution « Pr…" at bounding box center [324, 190] width 473 height 381
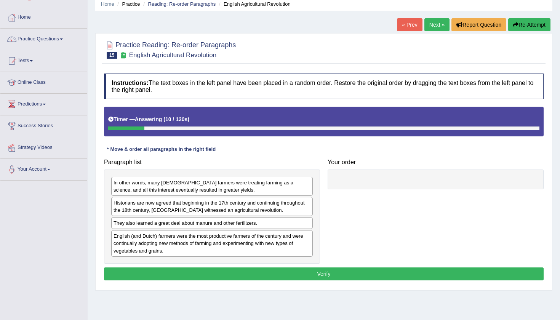
scroll to position [33, 0]
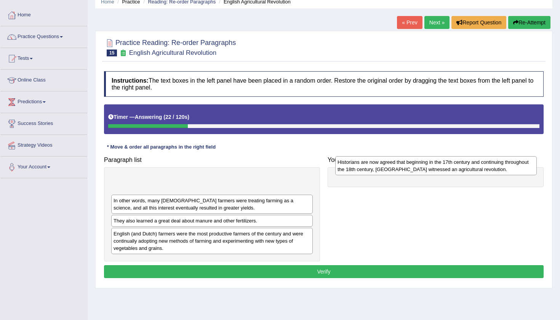
drag, startPoint x: 220, startPoint y: 203, endPoint x: 439, endPoint y: 167, distance: 222.2
click at [439, 167] on div "Historians are now agreed that beginning in the 17th century and continuing thr…" at bounding box center [437, 165] width 202 height 19
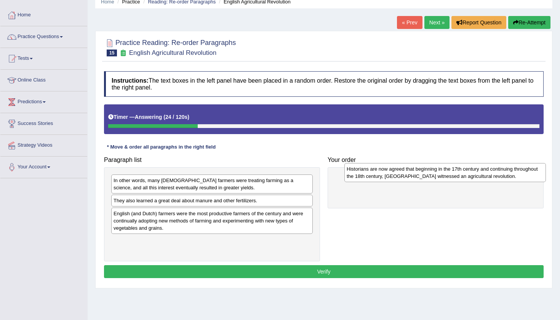
drag, startPoint x: 265, startPoint y: 182, endPoint x: 499, endPoint y: 171, distance: 233.6
click at [499, 171] on div "Historians are now agreed that beginning in the 17th century and continuing thr…" at bounding box center [446, 172] width 202 height 19
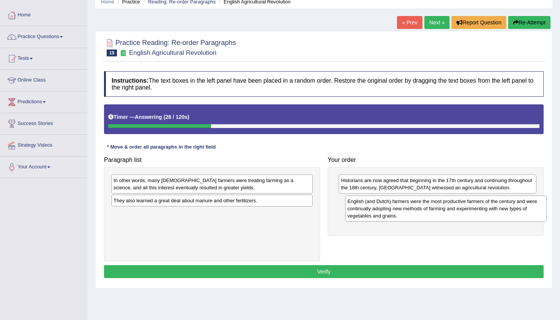
drag, startPoint x: 249, startPoint y: 222, endPoint x: 483, endPoint y: 210, distance: 234.4
click at [483, 210] on div "English (and Dutch) farmers were the most productive farmers of the century and…" at bounding box center [446, 209] width 202 height 26
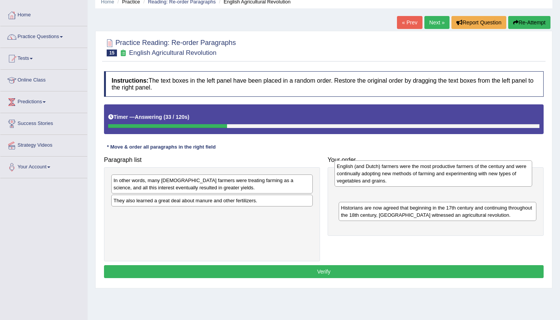
drag, startPoint x: 389, startPoint y: 210, endPoint x: 384, endPoint y: 177, distance: 34.2
click at [384, 177] on div "English (and Dutch) farmers were the most productive farmers of the century and…" at bounding box center [434, 174] width 198 height 26
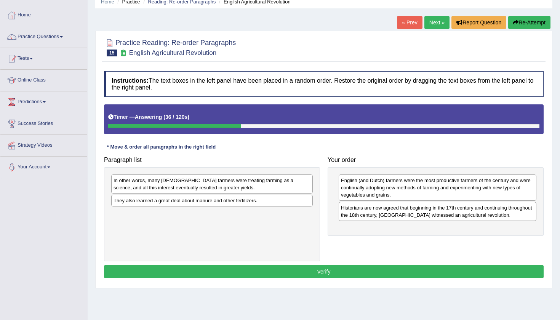
click at [264, 186] on div "In other words, many English farmers were treating farming as a science, and al…" at bounding box center [212, 184] width 202 height 19
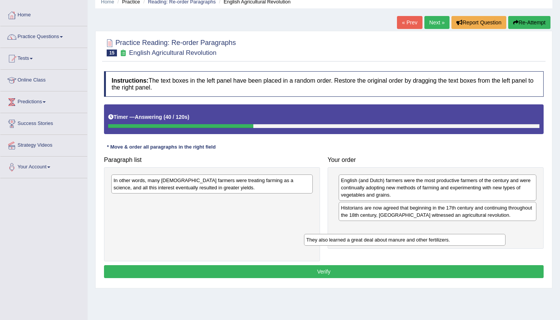
drag, startPoint x: 243, startPoint y: 199, endPoint x: 440, endPoint y: 236, distance: 199.9
click at [439, 237] on div "They also learned a great deal about manure and other fertilizers." at bounding box center [405, 240] width 202 height 12
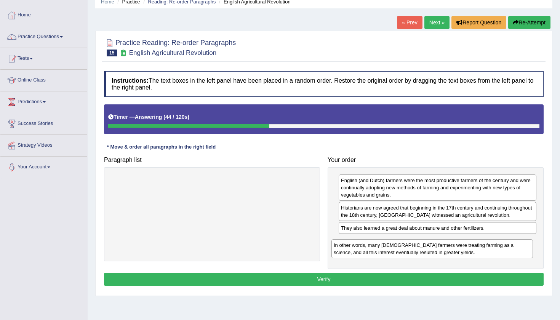
drag, startPoint x: 215, startPoint y: 183, endPoint x: 436, endPoint y: 247, distance: 229.9
click at [436, 247] on div "In other words, many English farmers were treating farming as a science, and al…" at bounding box center [433, 248] width 202 height 19
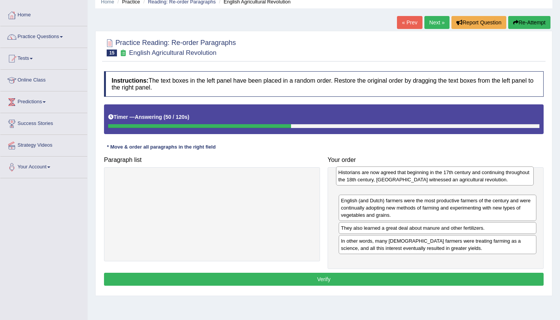
drag, startPoint x: 409, startPoint y: 215, endPoint x: 407, endPoint y: 180, distance: 35.2
click at [407, 180] on div "Historians are now agreed that beginning in the 17th century and continuing thr…" at bounding box center [435, 176] width 198 height 19
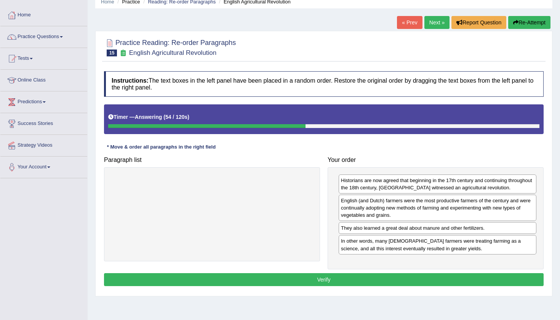
click at [330, 278] on button "Verify" at bounding box center [324, 279] width 440 height 13
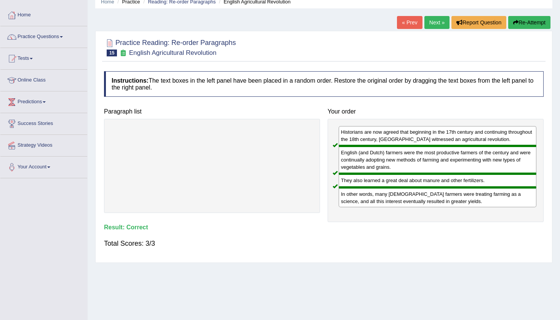
click at [429, 23] on link "Next »" at bounding box center [437, 22] width 25 height 13
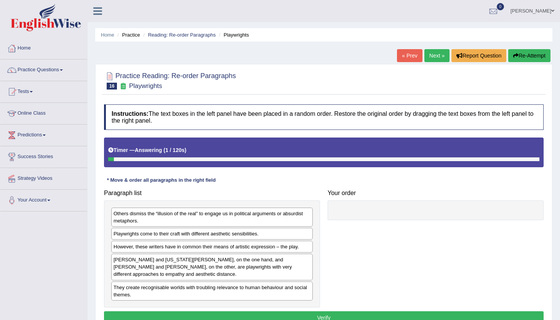
click at [302, 57] on div "Home Practice Reading: Re-order Paragraphs Playwrights « Prev Next » Report Que…" at bounding box center [324, 190] width 473 height 381
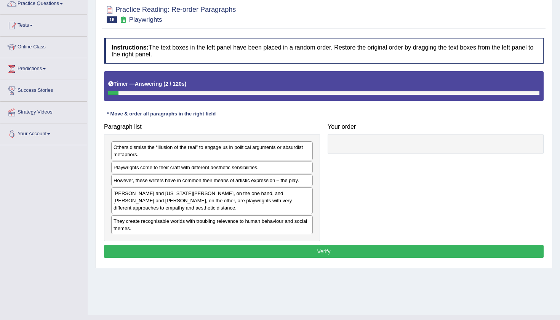
scroll to position [71, 0]
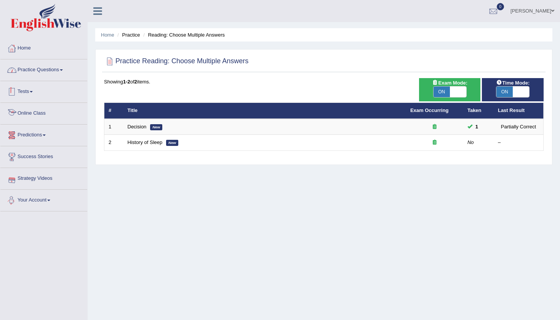
click at [37, 67] on link "Practice Questions" at bounding box center [43, 68] width 87 height 19
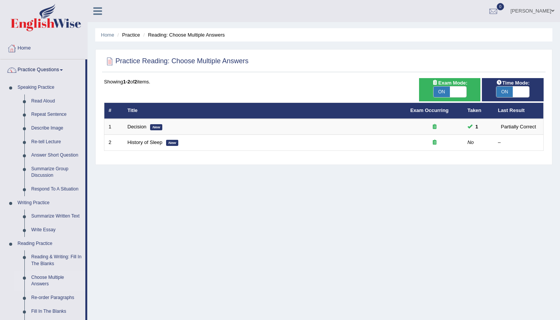
click at [90, 293] on div "Home Practice Reading: Choose Multiple Answers Practice Reading: Choose Multipl…" at bounding box center [324, 190] width 473 height 381
click at [85, 294] on link "Re-order Paragraphs" at bounding box center [57, 298] width 58 height 14
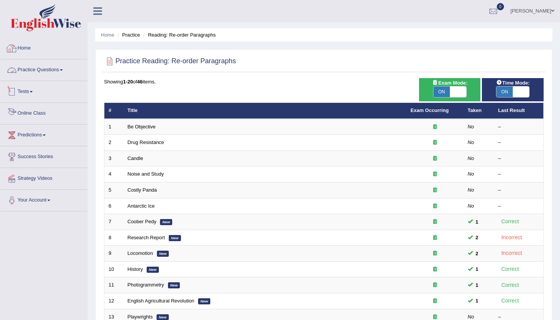
click at [54, 74] on link "Practice Questions" at bounding box center [43, 68] width 87 height 19
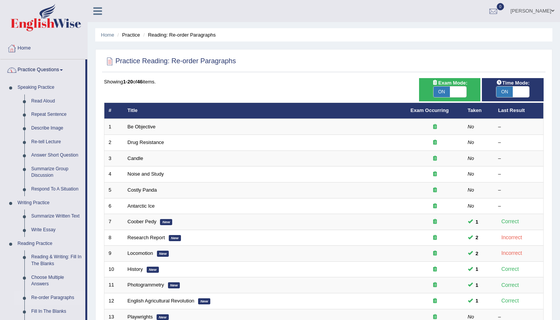
click at [93, 170] on div "Home Practice Reading: Re-order Paragraphs Practice Reading: Re-order Paragraph…" at bounding box center [324, 243] width 473 height 486
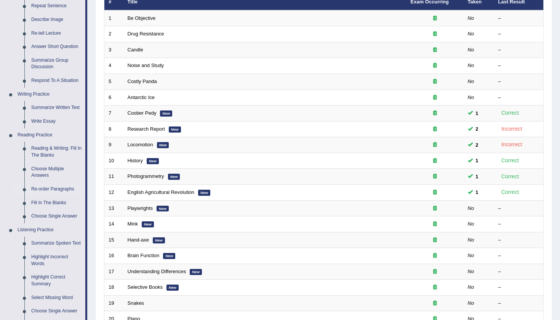
scroll to position [110, 0]
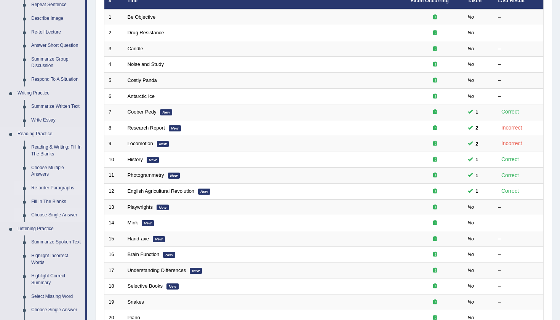
click at [56, 209] on link "Choose Single Answer" at bounding box center [57, 216] width 58 height 14
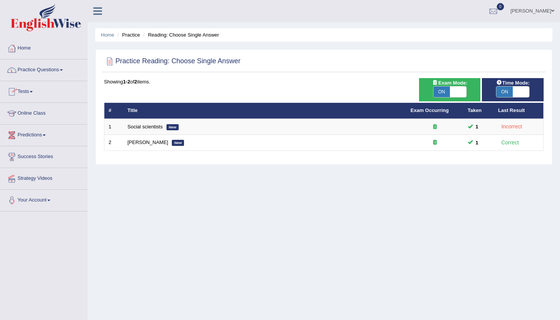
click at [505, 95] on span "ON" at bounding box center [505, 92] width 16 height 11
checkbox input "false"
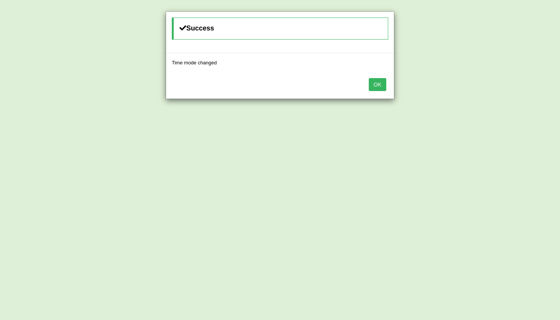
click at [380, 87] on button "OK" at bounding box center [378, 84] width 18 height 13
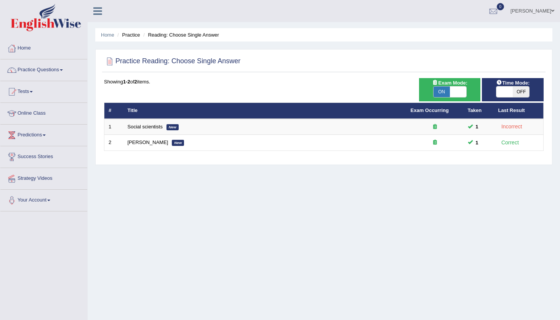
click at [443, 89] on span "ON" at bounding box center [442, 92] width 16 height 11
checkbox input "false"
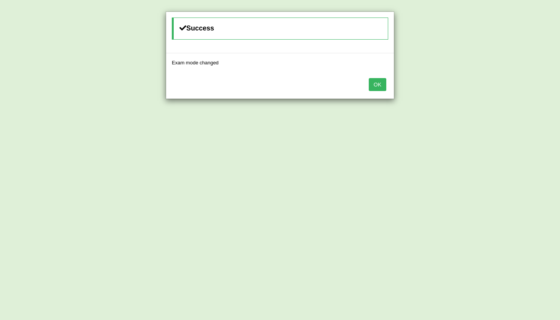
click at [377, 86] on button "OK" at bounding box center [378, 84] width 18 height 13
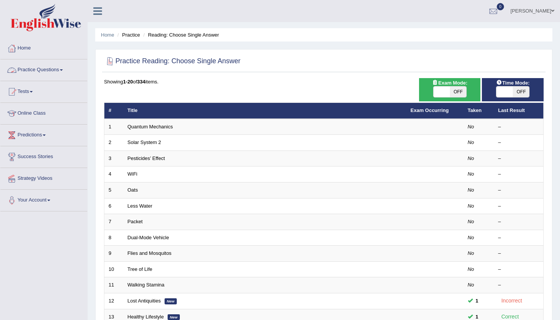
click at [195, 98] on div "Showing 1-20 of 334 items. # Title Exam Occurring Taken Last Result 1 Quantum M…" at bounding box center [324, 275] width 440 height 395
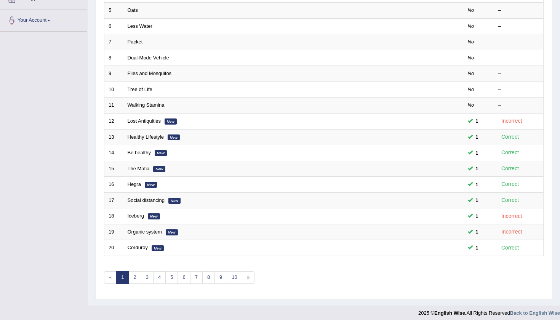
scroll to position [180, 0]
click at [129, 279] on link "2" at bounding box center [134, 278] width 13 height 13
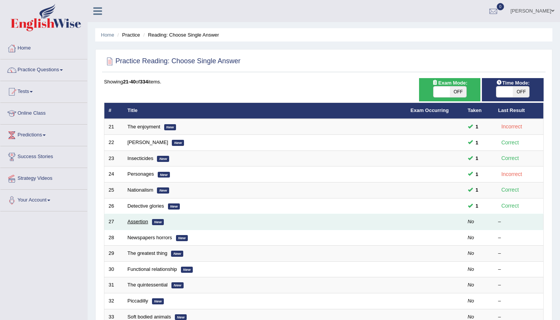
click at [137, 222] on link "Assertion" at bounding box center [138, 222] width 21 height 6
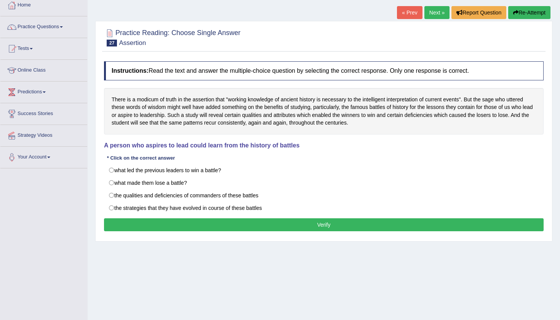
scroll to position [44, 0]
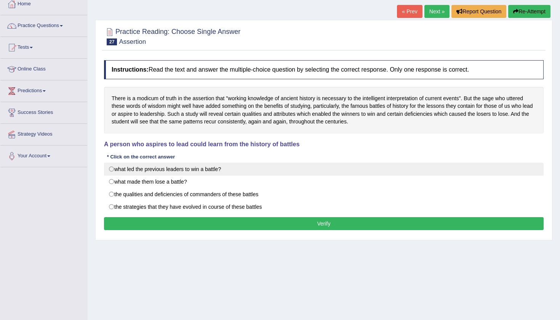
click at [109, 172] on label "what led the previous leaders to win a battle?" at bounding box center [324, 169] width 440 height 13
radio input "true"
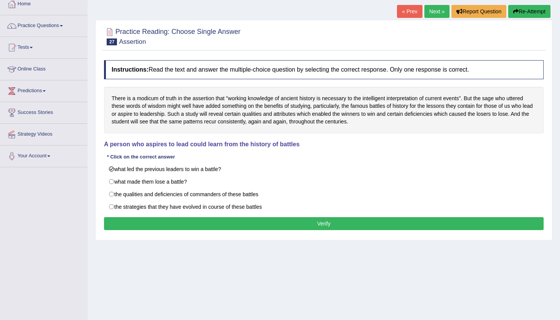
click at [240, 223] on button "Verify" at bounding box center [324, 223] width 440 height 13
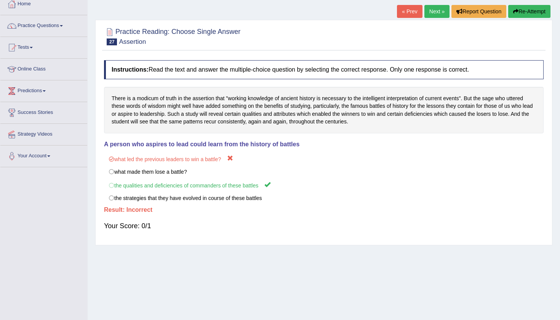
click at [435, 14] on link "Next »" at bounding box center [437, 11] width 25 height 13
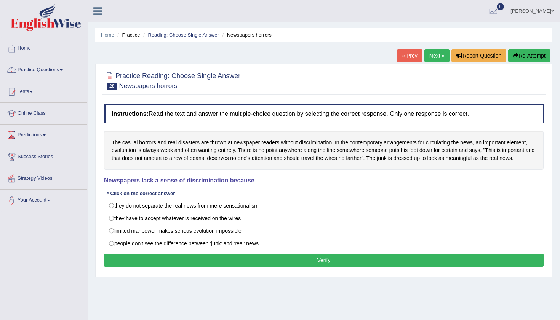
click at [437, 289] on div "Home Practice Reading: Choose Single Answer Newspapers horrors « Prev Next » Re…" at bounding box center [324, 190] width 473 height 381
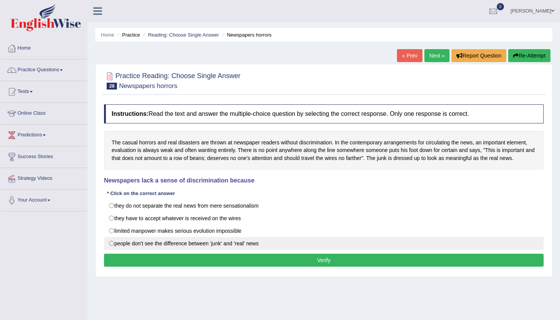
click at [114, 242] on label "people don't see the difference between 'junk' and 'real' news" at bounding box center [324, 243] width 440 height 13
radio input "true"
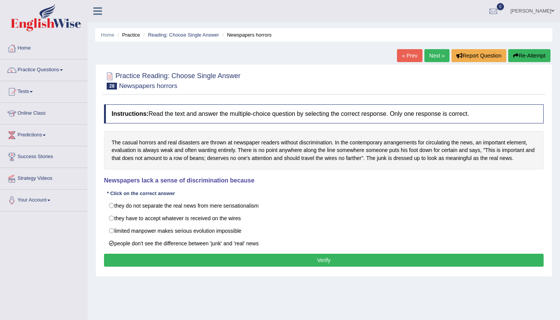
click at [234, 262] on button "Verify" at bounding box center [324, 260] width 440 height 13
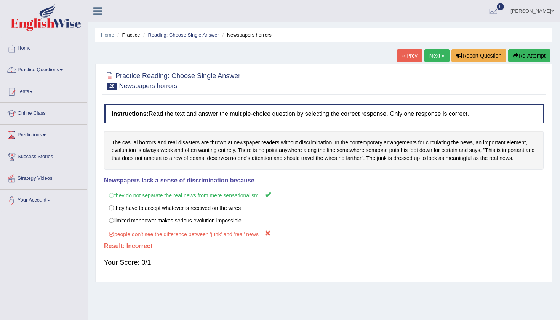
click at [433, 55] on link "Next »" at bounding box center [437, 55] width 25 height 13
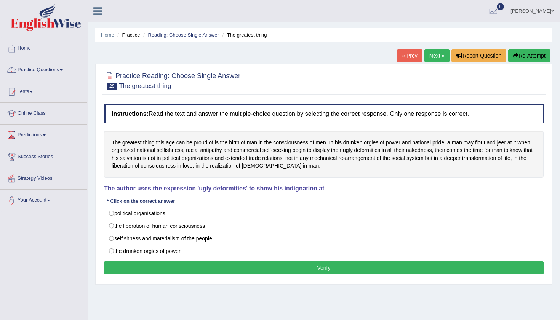
click at [302, 305] on div "Home Practice Reading: Choose Single Answer The greatest thing « Prev Next » Re…" at bounding box center [324, 190] width 473 height 381
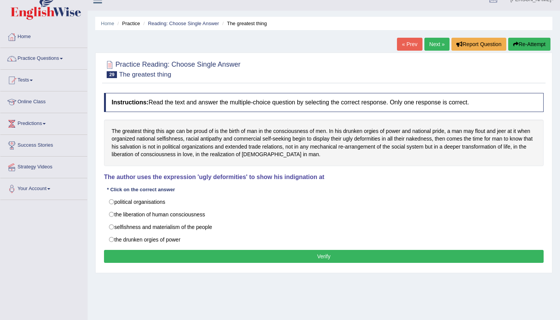
scroll to position [1, 0]
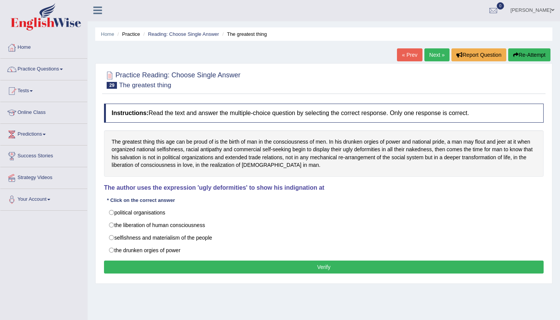
click at [291, 300] on div "Home Practice Reading: Choose Single Answer The greatest thing « Prev Next » Re…" at bounding box center [324, 189] width 473 height 381
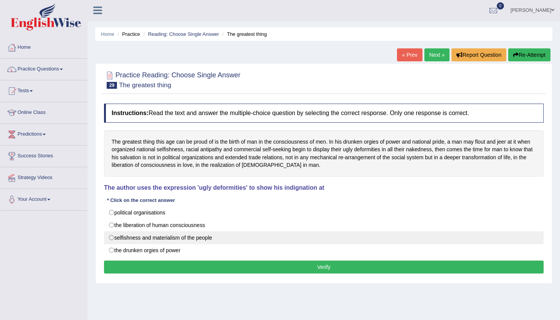
click at [111, 237] on label "selfishness and materialism of the people" at bounding box center [324, 237] width 440 height 13
radio input "true"
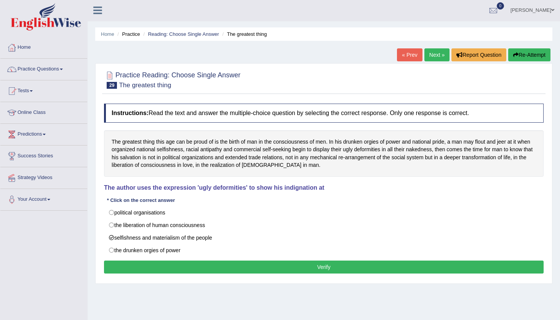
click at [222, 269] on button "Verify" at bounding box center [324, 267] width 440 height 13
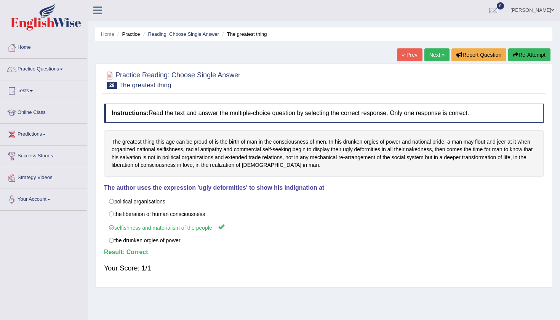
click at [434, 57] on link "Next »" at bounding box center [437, 54] width 25 height 13
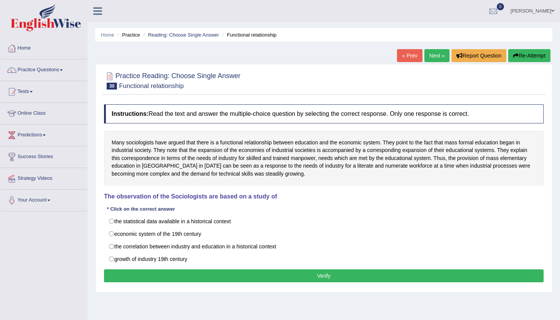
drag, startPoint x: 461, startPoint y: 314, endPoint x: 454, endPoint y: 294, distance: 21.2
click at [454, 294] on div "Home Practice Reading: Choose Single Answer Functional relationship « Prev Next…" at bounding box center [324, 190] width 473 height 381
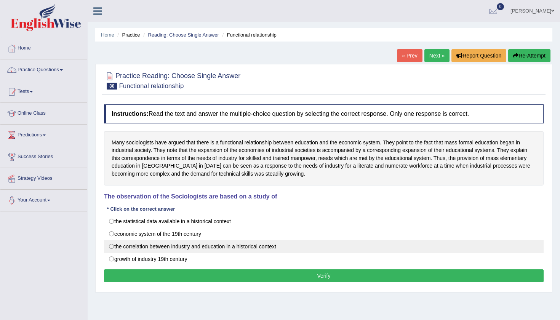
click at [112, 245] on label "the correlation between industry and education in a historical context" at bounding box center [324, 246] width 440 height 13
radio input "true"
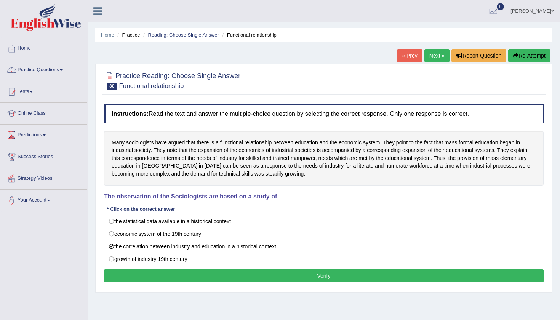
click at [284, 281] on button "Verify" at bounding box center [324, 276] width 440 height 13
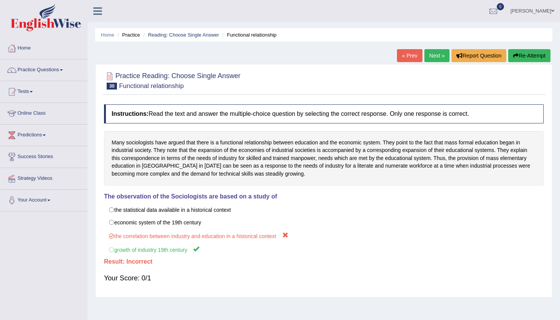
click at [432, 57] on link "Next »" at bounding box center [437, 55] width 25 height 13
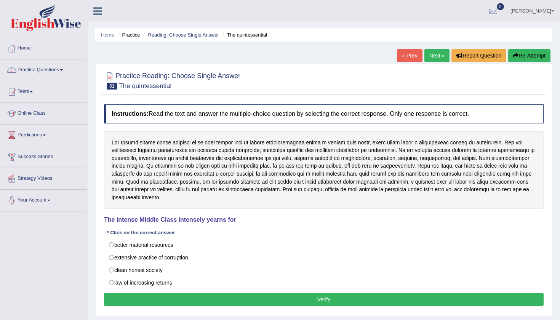
click at [498, 315] on div "Home Practice Reading: Choose Single Answer The quintessential « Prev Next » Re…" at bounding box center [324, 190] width 473 height 381
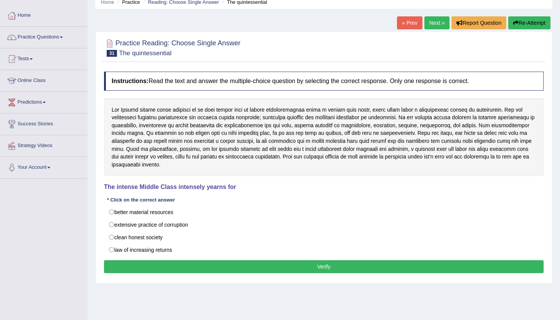
scroll to position [33, 0]
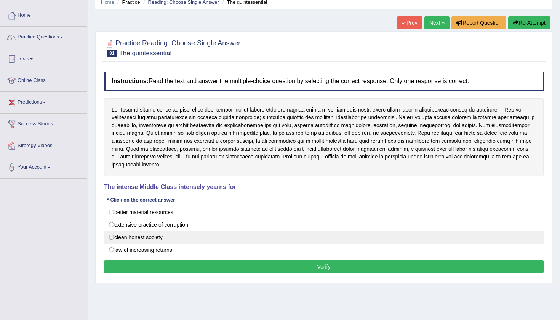
click at [111, 236] on label "clean honest society" at bounding box center [324, 237] width 440 height 13
radio input "true"
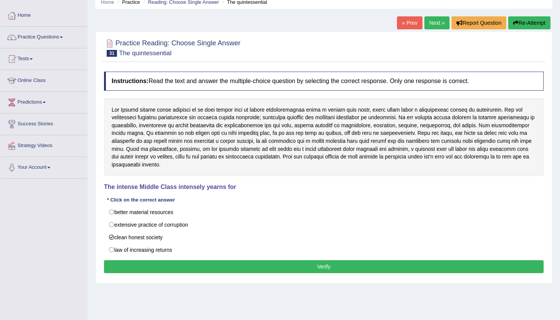
click at [221, 262] on button "Verify" at bounding box center [324, 266] width 440 height 13
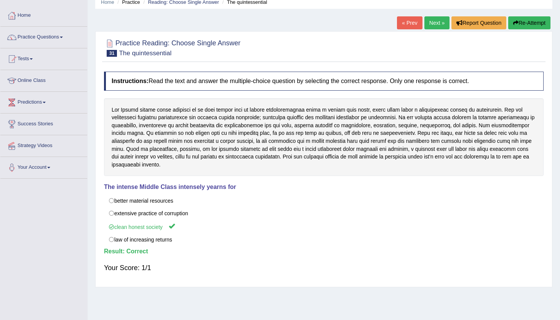
click at [432, 22] on link "Next »" at bounding box center [437, 22] width 25 height 13
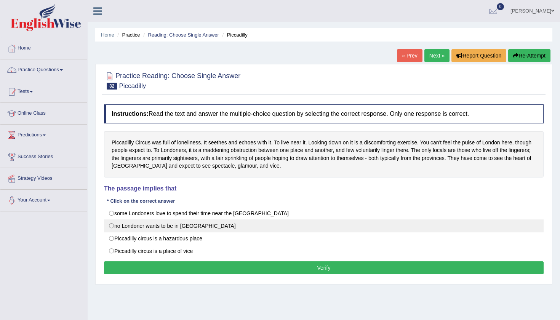
click at [111, 225] on label "no Londoner wants to be in Piccadilly circus" at bounding box center [324, 226] width 440 height 13
radio input "true"
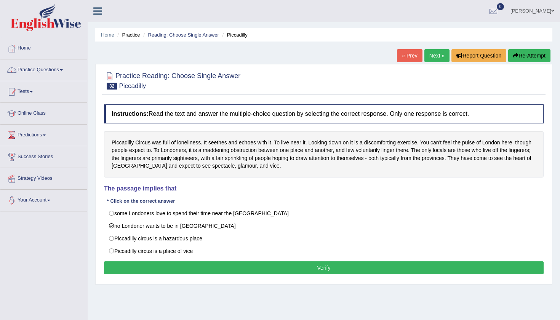
click at [289, 269] on button "Verify" at bounding box center [324, 268] width 440 height 13
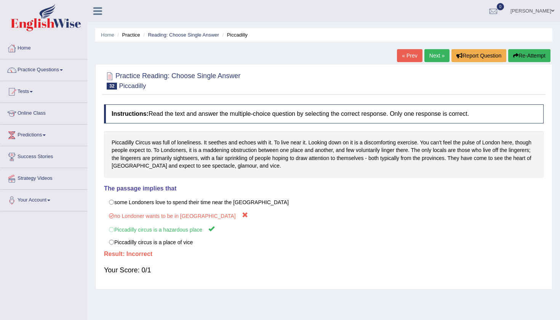
click at [432, 51] on link "Next »" at bounding box center [437, 55] width 25 height 13
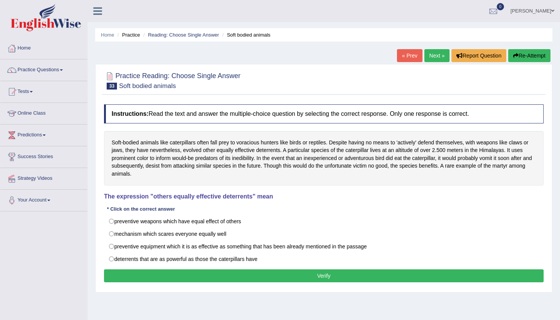
click at [483, 308] on div "Home Practice Reading: Choose Single Answer Soft bodied animals « Prev Next » R…" at bounding box center [324, 190] width 473 height 381
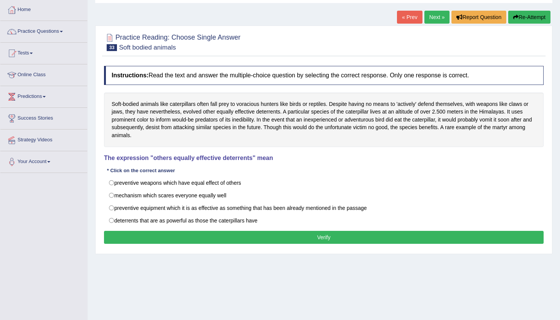
scroll to position [59, 0]
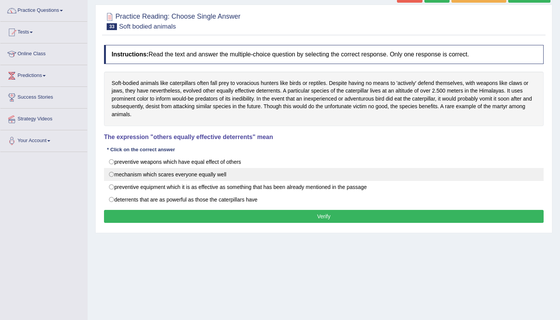
drag, startPoint x: 116, startPoint y: 165, endPoint x: 117, endPoint y: 177, distance: 12.6
click at [117, 177] on div "preventive weapons which have equal effect of others mechanism which scares eve…" at bounding box center [324, 181] width 440 height 51
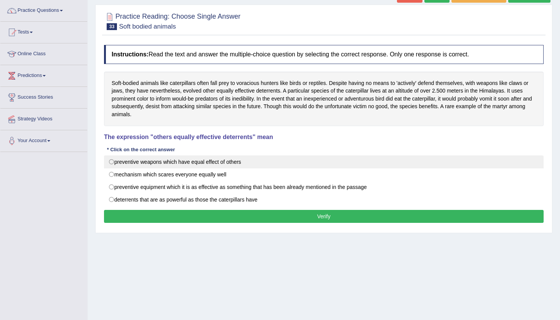
click at [110, 160] on label "preventive weapons which have equal effect of others" at bounding box center [324, 162] width 440 height 13
radio input "true"
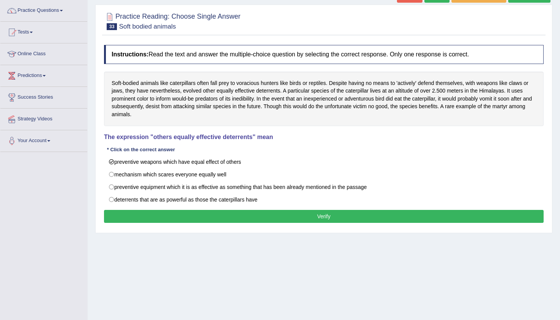
drag, startPoint x: 160, startPoint y: 253, endPoint x: 158, endPoint y: 247, distance: 5.8
click at [158, 247] on div "Home Practice Reading: Choose Single Answer Soft bodied animals « Prev Next » R…" at bounding box center [324, 131] width 473 height 381
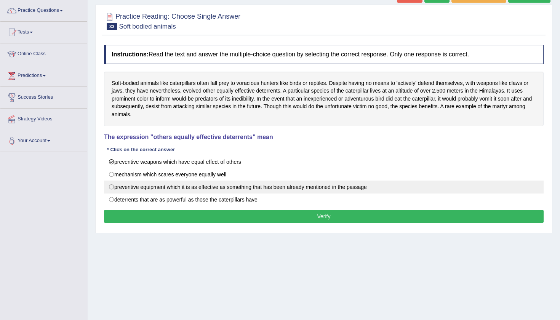
click at [112, 184] on label "preventive equipment which it is as effective as something that has been alread…" at bounding box center [324, 187] width 440 height 13
radio input "true"
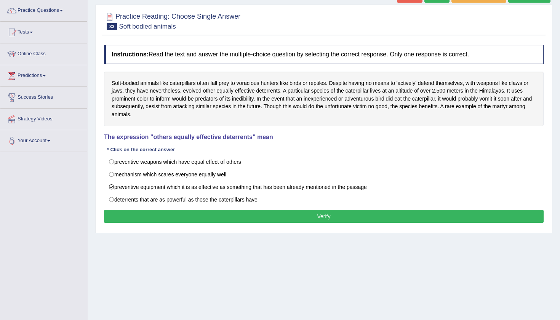
click at [251, 290] on div "Home Practice Reading: Choose Single Answer Soft bodied animals « Prev Next » R…" at bounding box center [324, 131] width 473 height 381
click at [298, 214] on button "Verify" at bounding box center [324, 216] width 440 height 13
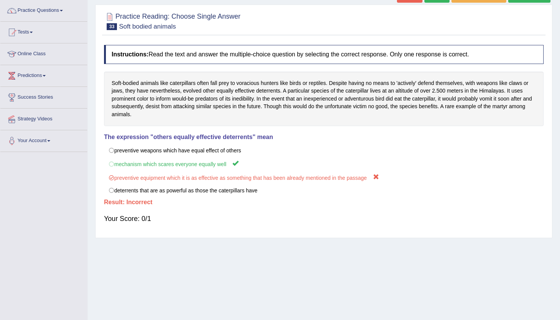
click at [92, 158] on div "Home Practice Reading: Choose Single Answer Soft bodied animals « Prev Next » R…" at bounding box center [324, 131] width 473 height 381
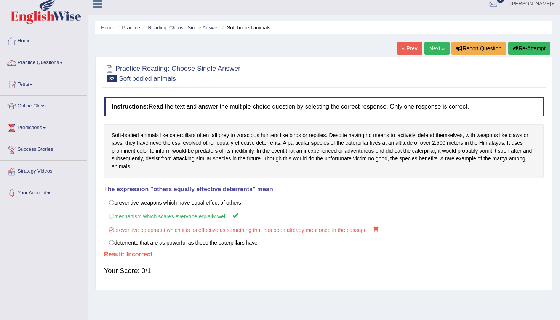
scroll to position [2, 0]
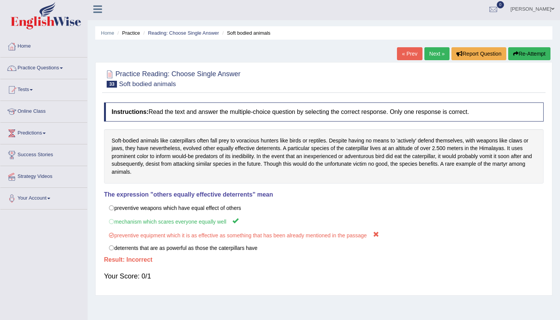
click at [431, 56] on link "Next »" at bounding box center [437, 53] width 25 height 13
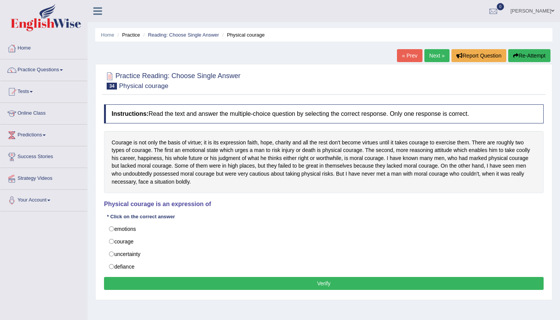
click at [396, 305] on div "Home Practice Reading: Choose Single Answer Physical courage « Prev Next » Repo…" at bounding box center [324, 190] width 473 height 381
click at [346, 305] on div "Home Practice Reading: Choose Single Answer Physical courage « Prev Next » Repo…" at bounding box center [324, 190] width 473 height 381
click at [214, 308] on div "Home Practice Reading: Choose Single Answer Physical courage « Prev Next » Repo…" at bounding box center [324, 190] width 473 height 381
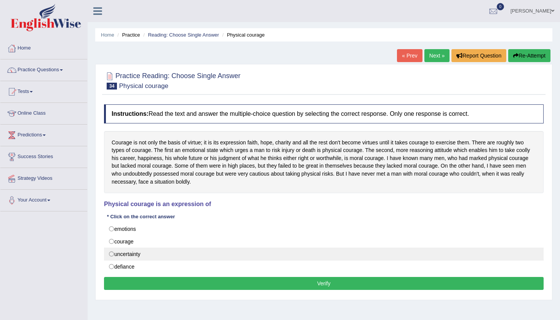
click at [112, 252] on label "uncertainty" at bounding box center [324, 254] width 440 height 13
radio input "true"
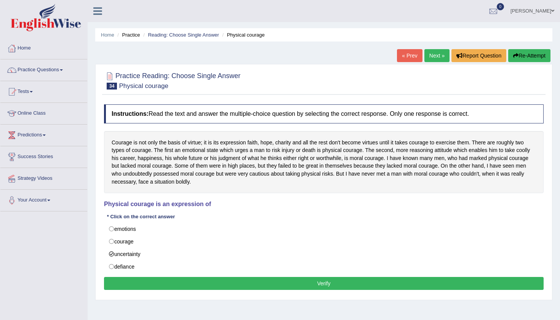
click at [247, 285] on button "Verify" at bounding box center [324, 283] width 440 height 13
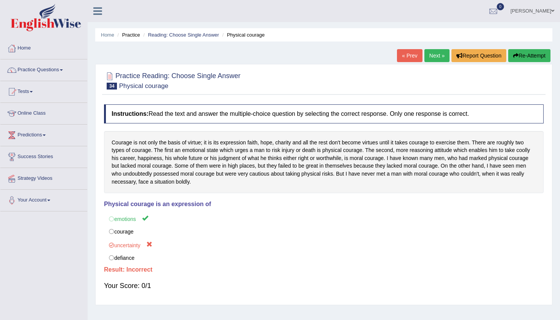
click at [431, 55] on link "Next »" at bounding box center [437, 55] width 25 height 13
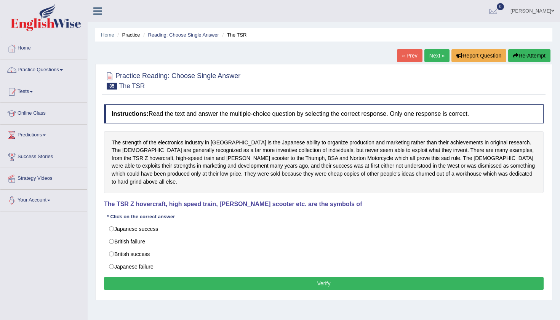
click at [330, 59] on div "Home Practice Reading: Choose Single Answer The TSR « Prev Next » Report Questi…" at bounding box center [324, 190] width 473 height 381
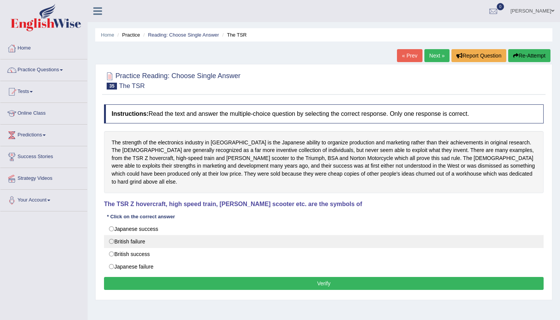
click at [111, 235] on label "British failure" at bounding box center [324, 241] width 440 height 13
radio input "true"
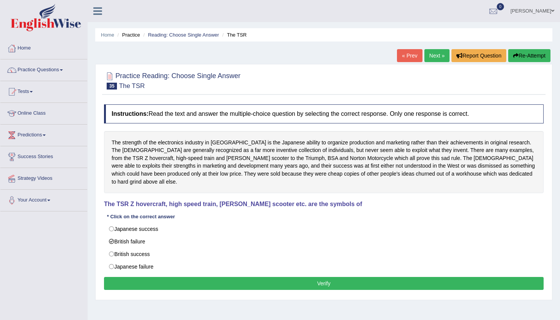
click at [257, 277] on button "Verify" at bounding box center [324, 283] width 440 height 13
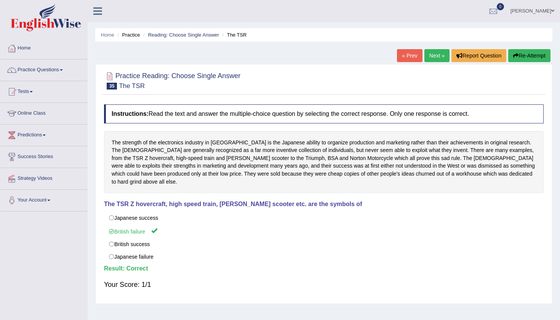
click at [440, 57] on link "Next »" at bounding box center [437, 55] width 25 height 13
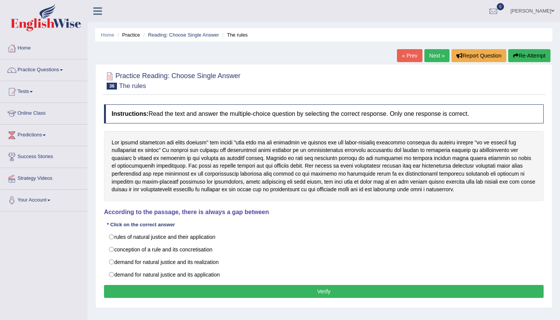
click at [319, 75] on div at bounding box center [324, 80] width 440 height 23
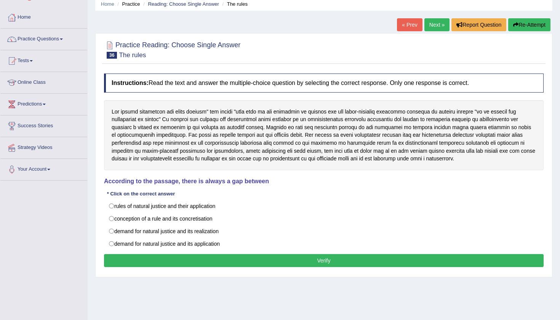
scroll to position [38, 0]
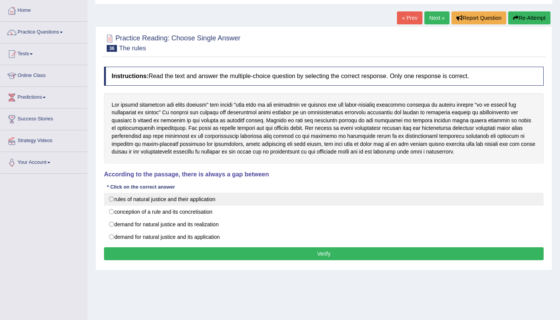
click at [109, 198] on label "rules of natural justice and their application" at bounding box center [324, 199] width 440 height 13
radio input "true"
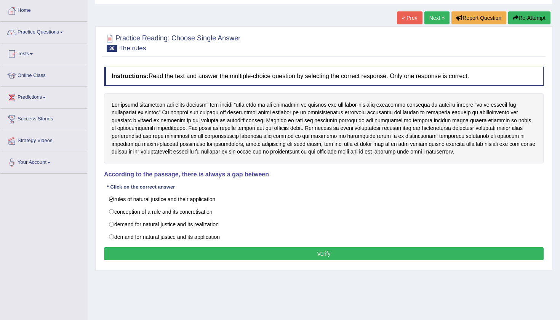
click at [260, 254] on button "Verify" at bounding box center [324, 253] width 440 height 13
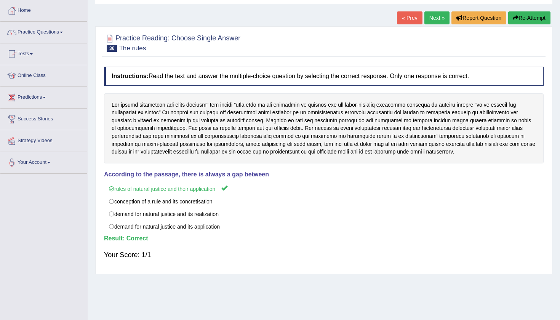
click at [438, 21] on link "Next »" at bounding box center [437, 17] width 25 height 13
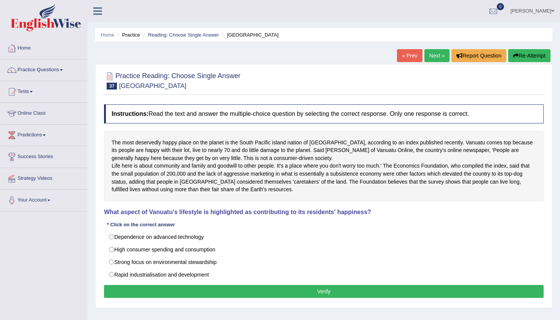
click at [51, 239] on div "Toggle navigation Home Practice Questions Speaking Practice Read Aloud Repeat S…" at bounding box center [280, 198] width 560 height 397
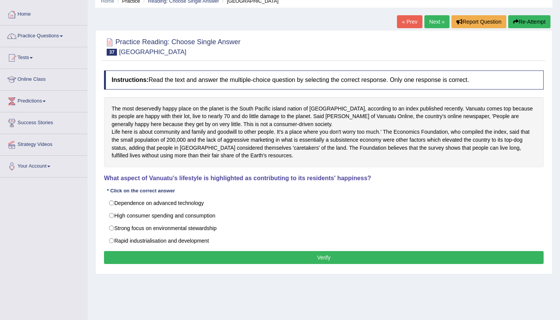
scroll to position [38, 0]
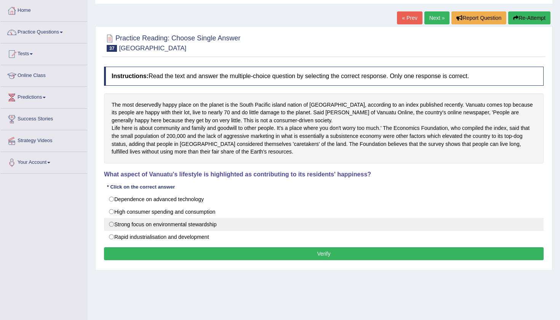
click at [116, 231] on label "Strong focus on environmental stewardship" at bounding box center [324, 224] width 440 height 13
radio input "true"
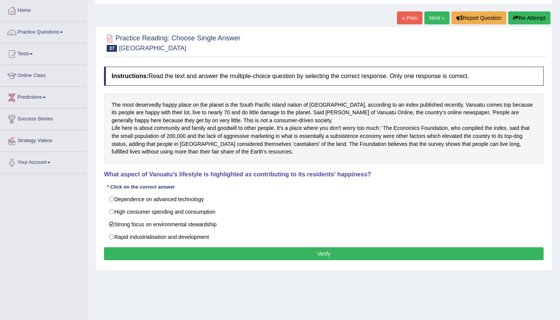
click at [253, 260] on button "Verify" at bounding box center [324, 253] width 440 height 13
